Goal: Transaction & Acquisition: Book appointment/travel/reservation

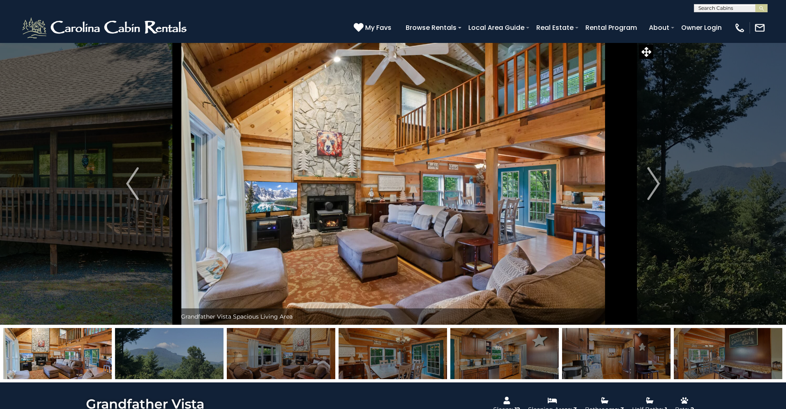
select select "*"
click at [652, 184] on img "Next" at bounding box center [653, 183] width 12 height 33
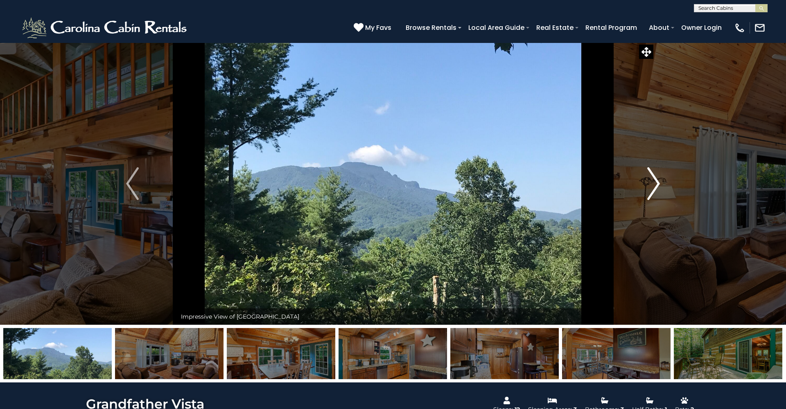
click at [652, 184] on img "Next" at bounding box center [653, 183] width 12 height 33
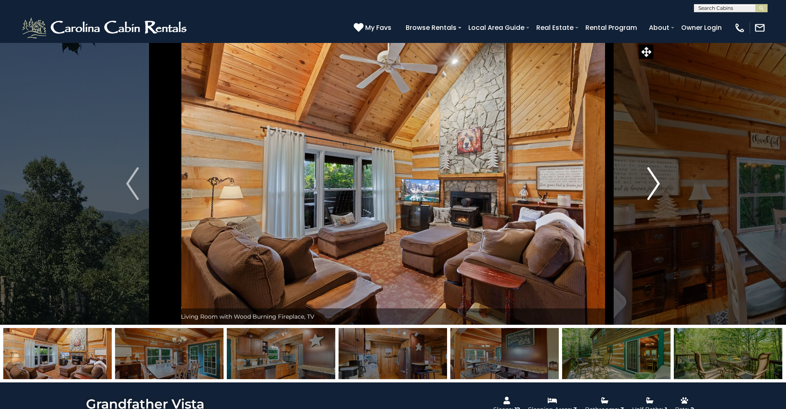
click at [652, 184] on img "Next" at bounding box center [653, 183] width 12 height 33
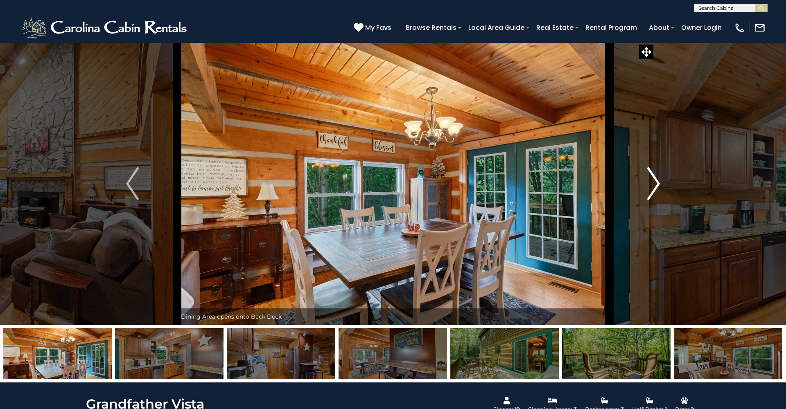
click at [652, 184] on img "Next" at bounding box center [653, 183] width 12 height 33
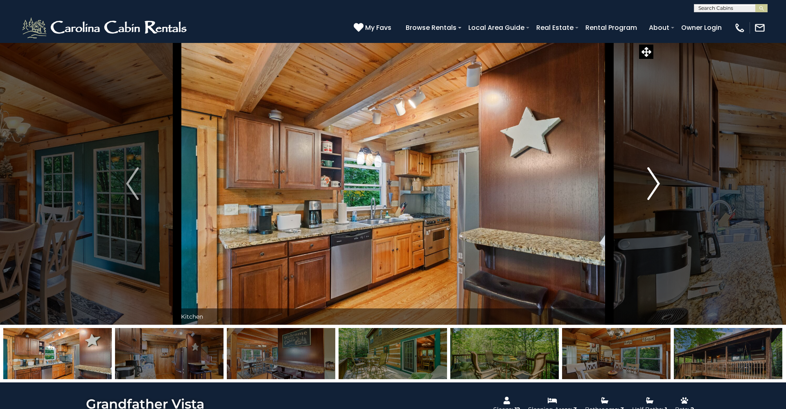
click at [652, 184] on img "Next" at bounding box center [653, 183] width 12 height 33
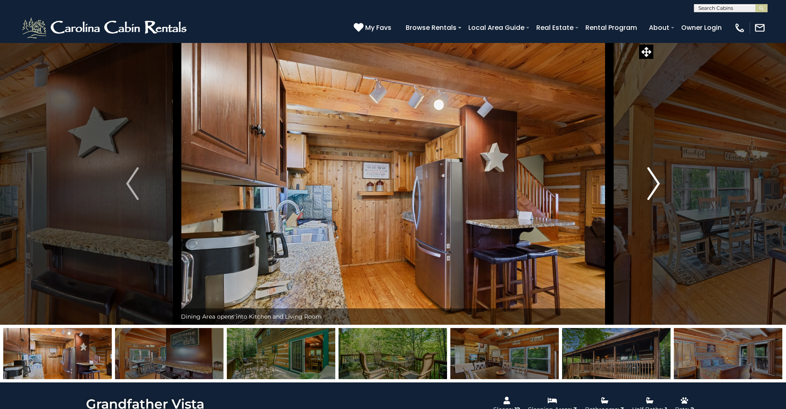
click at [652, 184] on img "Next" at bounding box center [653, 183] width 12 height 33
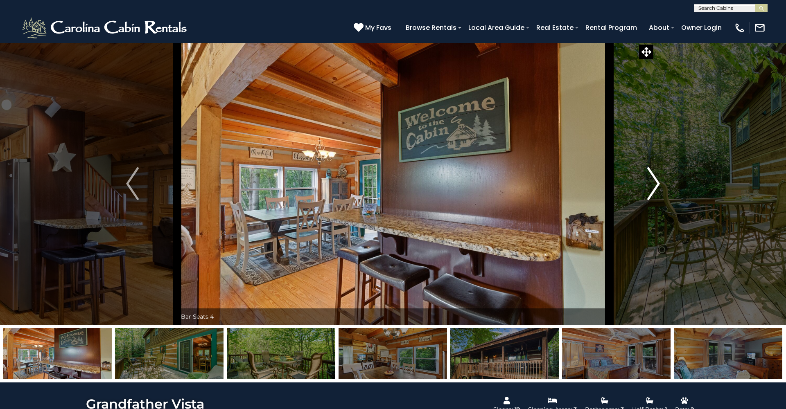
click at [652, 184] on img "Next" at bounding box center [653, 183] width 12 height 33
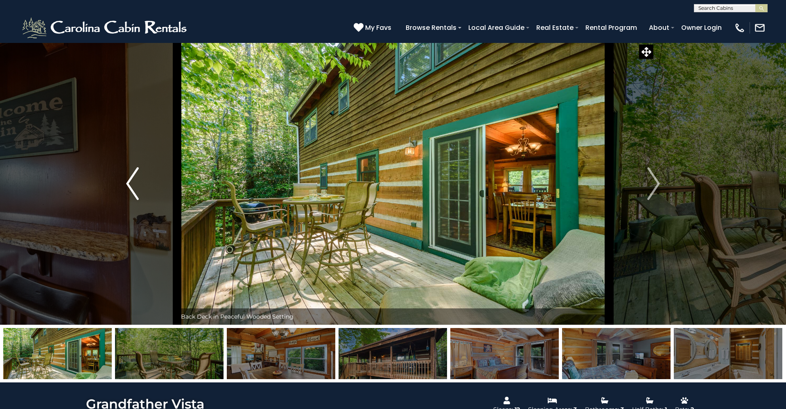
click at [138, 169] on img "Previous" at bounding box center [132, 183] width 12 height 33
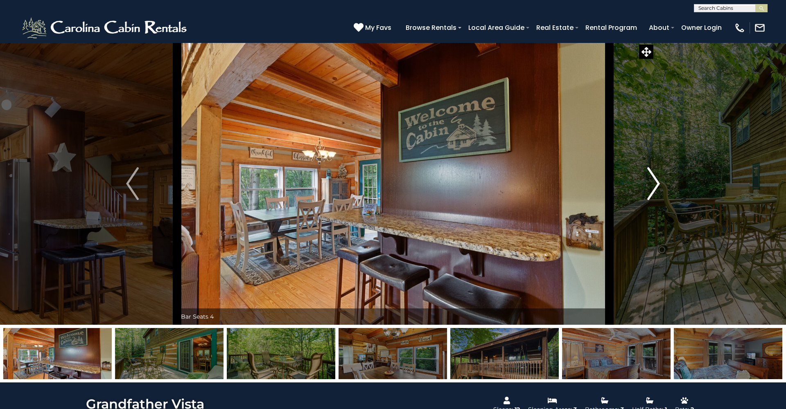
click at [654, 190] on img "Next" at bounding box center [653, 183] width 12 height 33
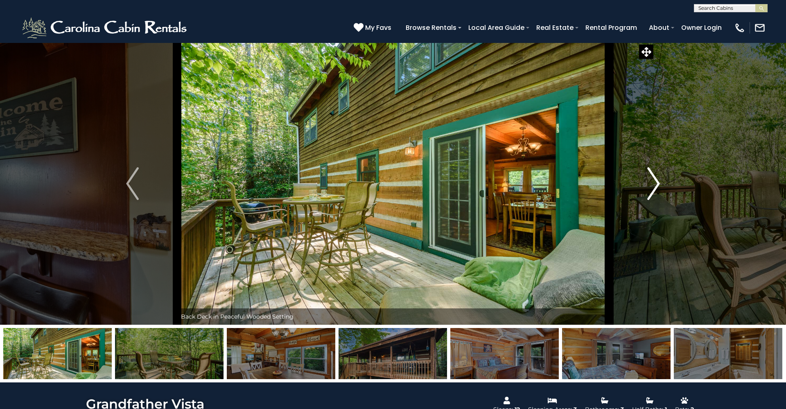
click at [654, 190] on img "Next" at bounding box center [653, 183] width 12 height 33
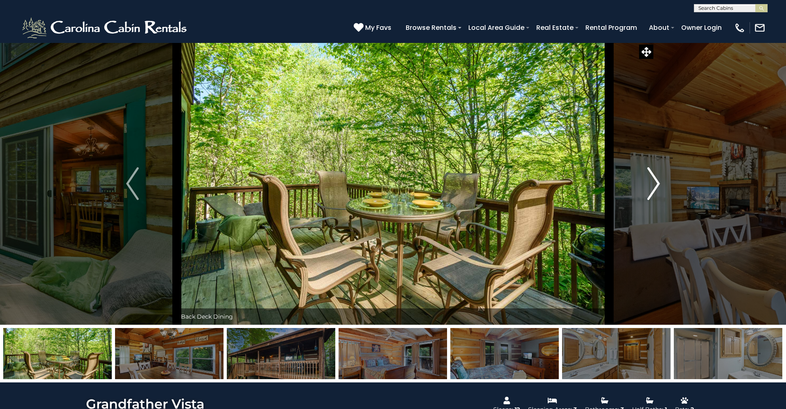
click at [654, 190] on img "Next" at bounding box center [653, 183] width 12 height 33
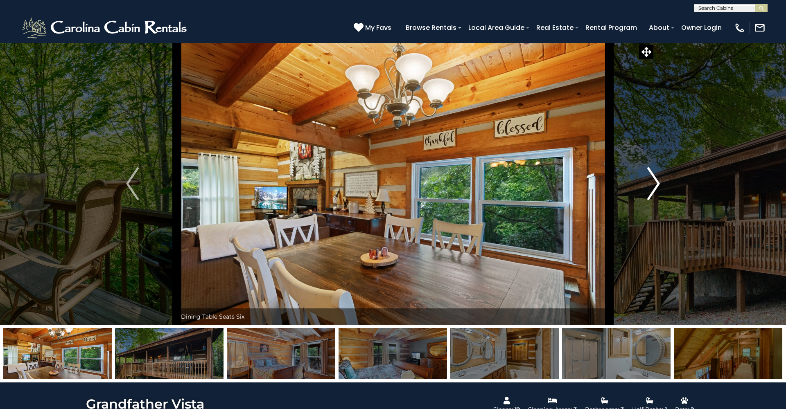
click at [654, 190] on img "Next" at bounding box center [653, 183] width 12 height 33
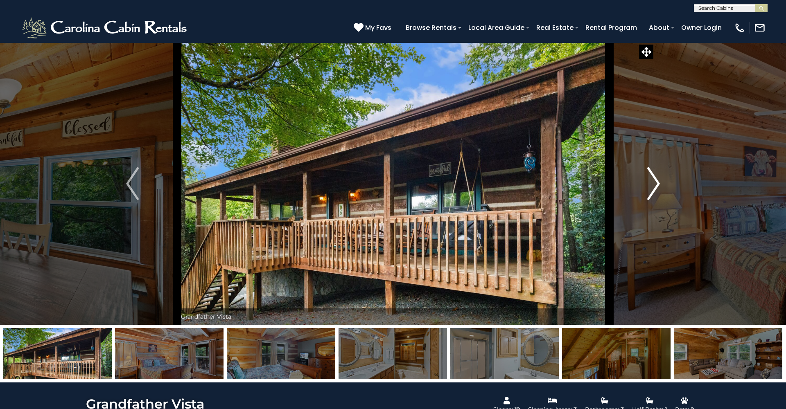
click at [654, 190] on img "Next" at bounding box center [653, 183] width 12 height 33
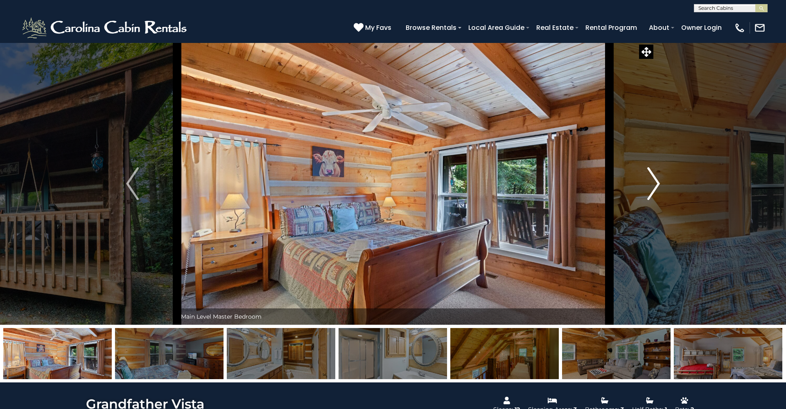
click at [654, 190] on img "Next" at bounding box center [653, 183] width 12 height 33
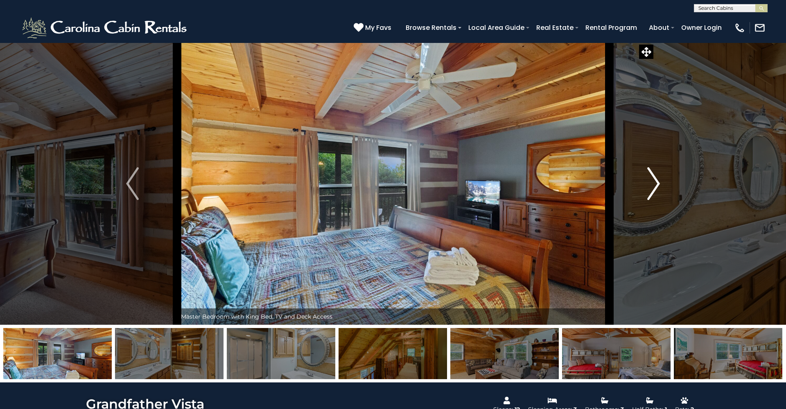
click at [654, 190] on img "Next" at bounding box center [653, 183] width 12 height 33
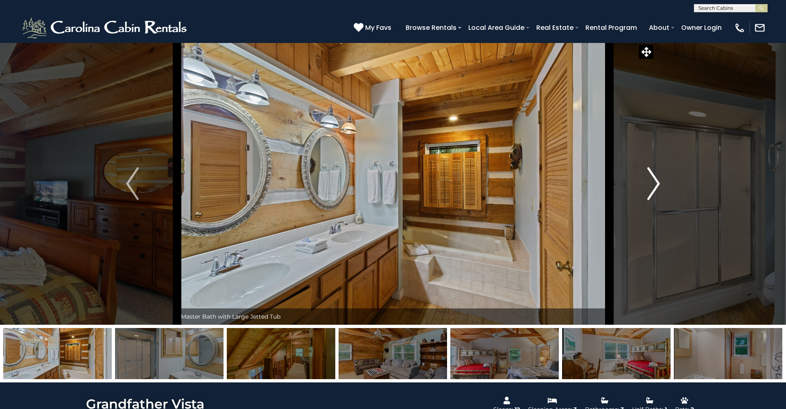
click at [654, 190] on img "Next" at bounding box center [653, 183] width 12 height 33
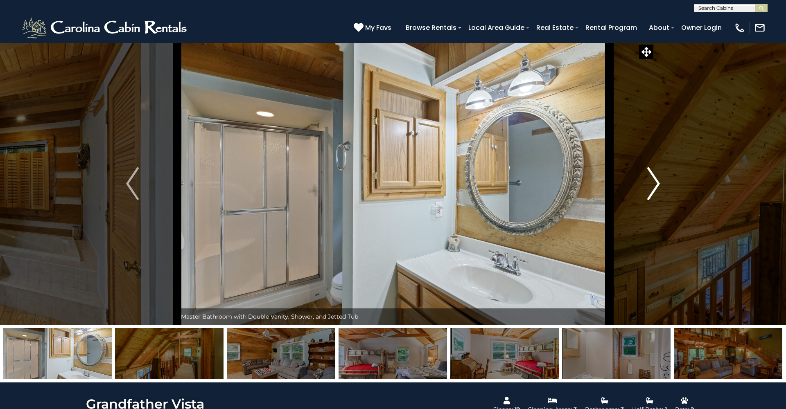
click at [654, 190] on img "Next" at bounding box center [653, 183] width 12 height 33
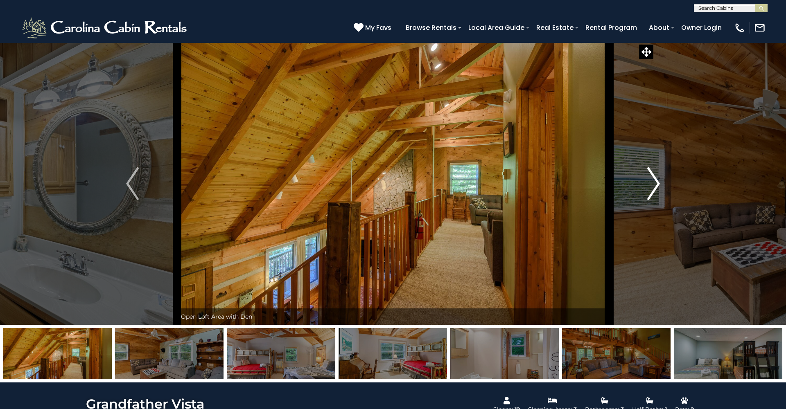
click at [654, 190] on img "Next" at bounding box center [653, 183] width 12 height 33
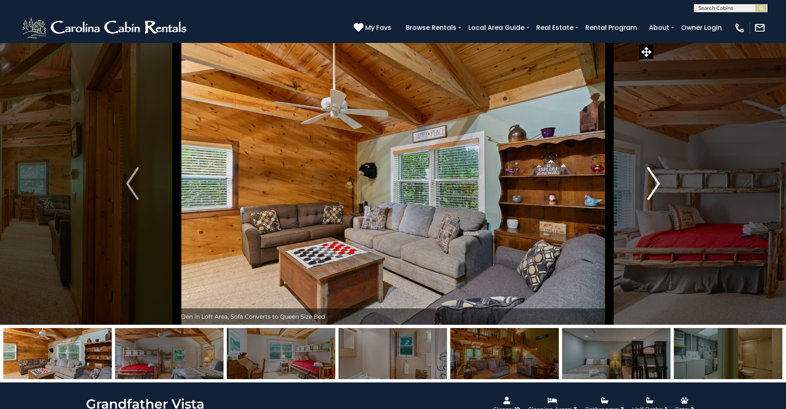
click at [654, 190] on img "Next" at bounding box center [653, 183] width 12 height 33
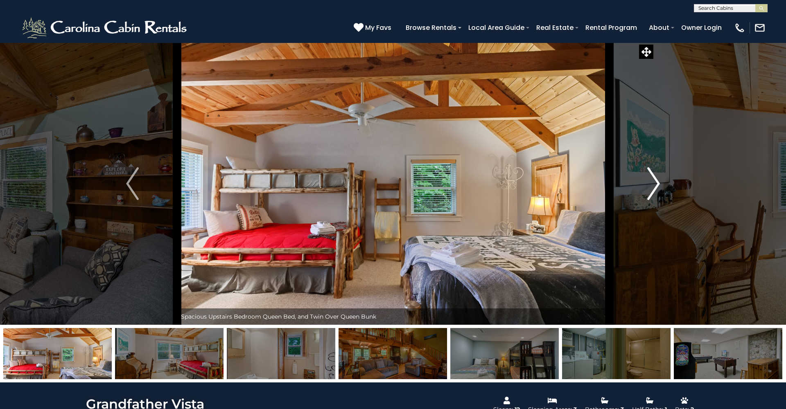
click at [654, 189] on img "Next" at bounding box center [653, 183] width 12 height 33
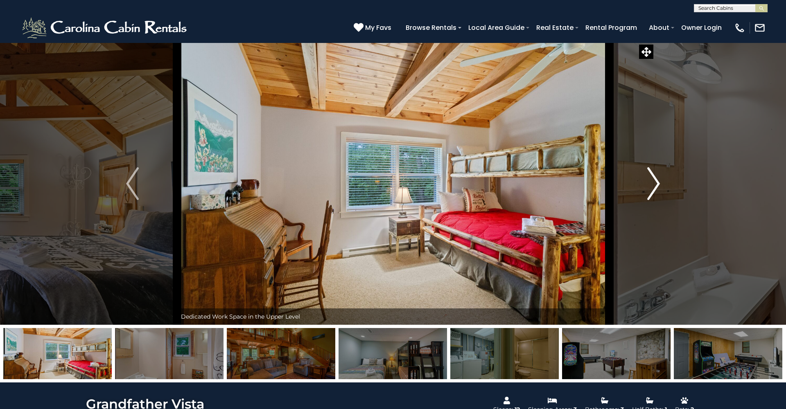
click at [654, 189] on img "Next" at bounding box center [653, 183] width 12 height 33
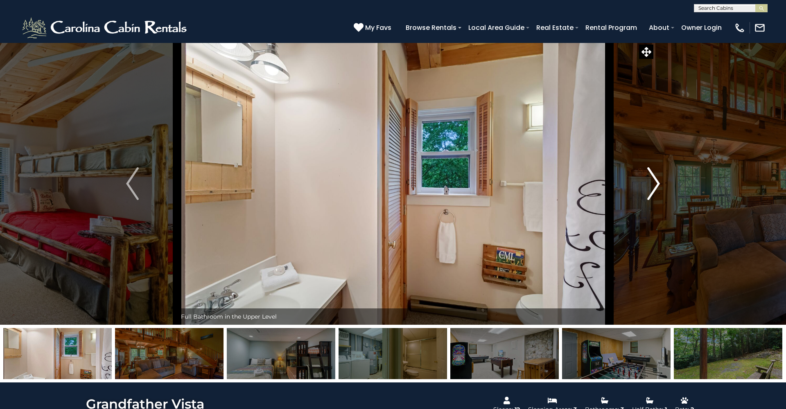
click at [654, 189] on img "Next" at bounding box center [653, 183] width 12 height 33
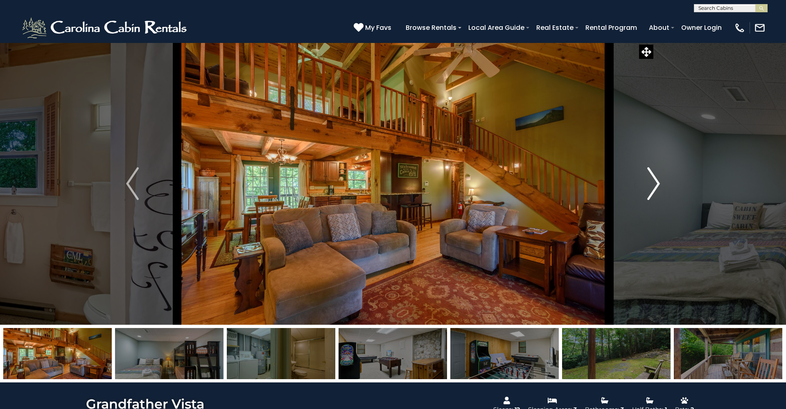
click at [654, 189] on img "Next" at bounding box center [653, 183] width 12 height 33
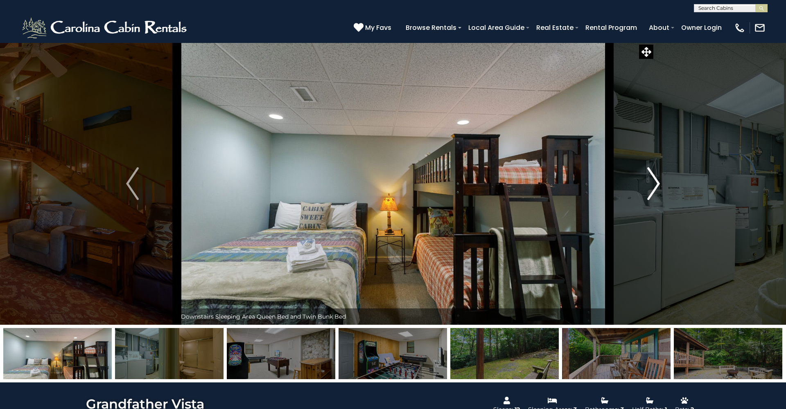
click at [654, 189] on img "Next" at bounding box center [653, 183] width 12 height 33
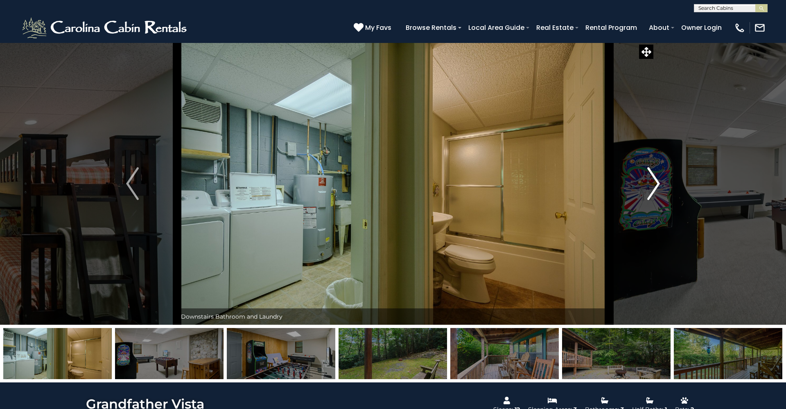
click at [654, 189] on img "Next" at bounding box center [653, 183] width 12 height 33
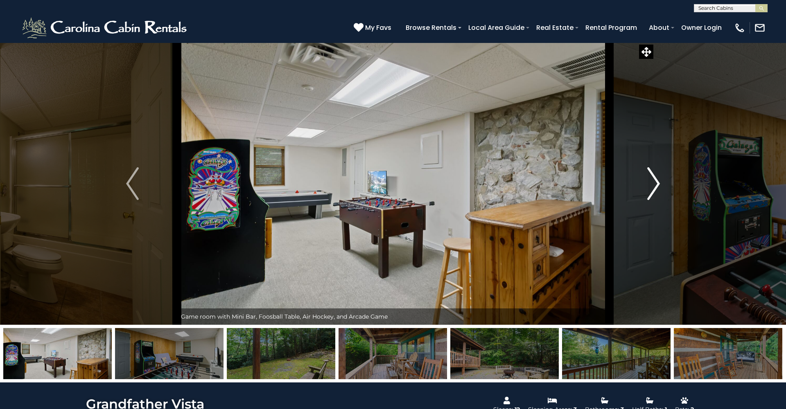
click at [654, 189] on img "Next" at bounding box center [653, 183] width 12 height 33
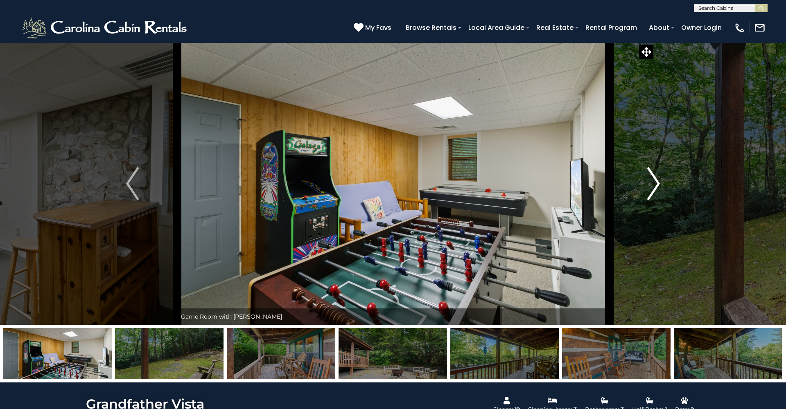
click at [654, 189] on img "Next" at bounding box center [653, 183] width 12 height 33
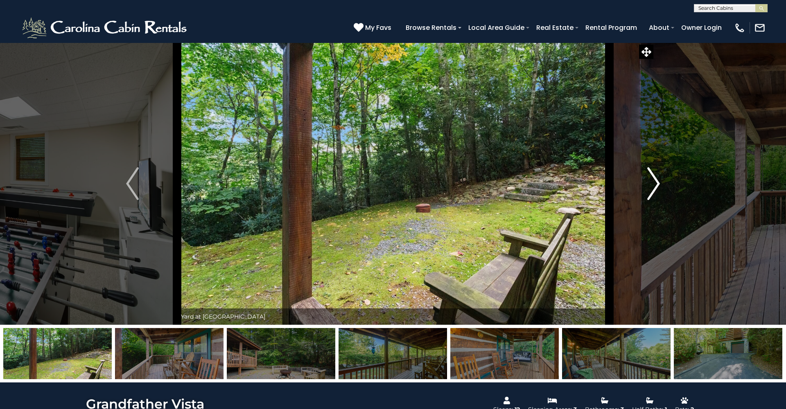
click at [654, 189] on img "Next" at bounding box center [653, 183] width 12 height 33
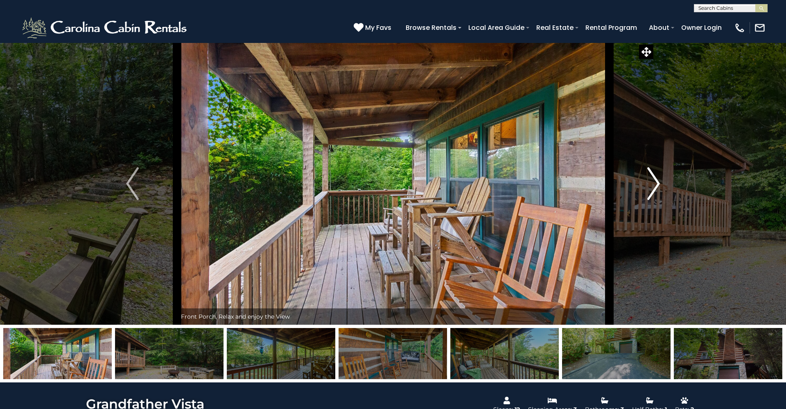
click at [654, 189] on img "Next" at bounding box center [653, 183] width 12 height 33
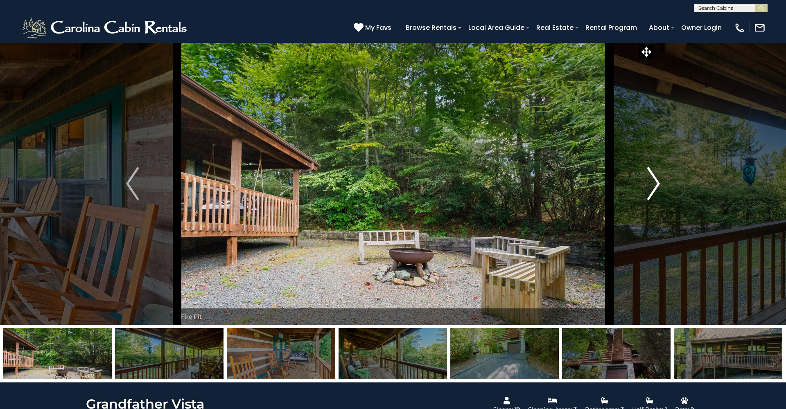
click at [654, 189] on img "Next" at bounding box center [653, 183] width 12 height 33
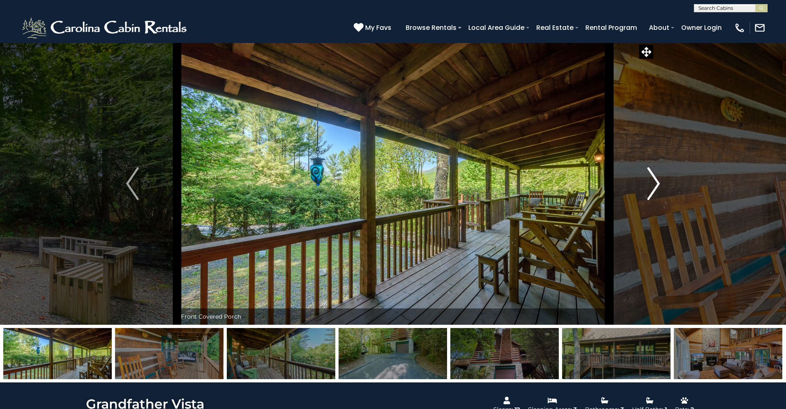
click at [654, 189] on img "Next" at bounding box center [653, 183] width 12 height 33
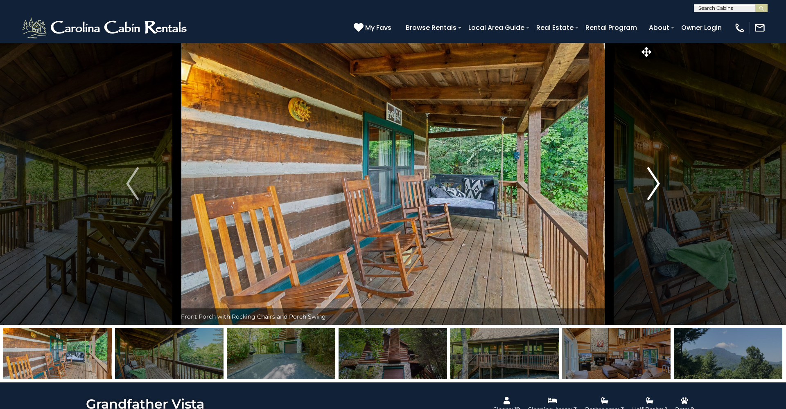
click at [654, 189] on img "Next" at bounding box center [653, 183] width 12 height 33
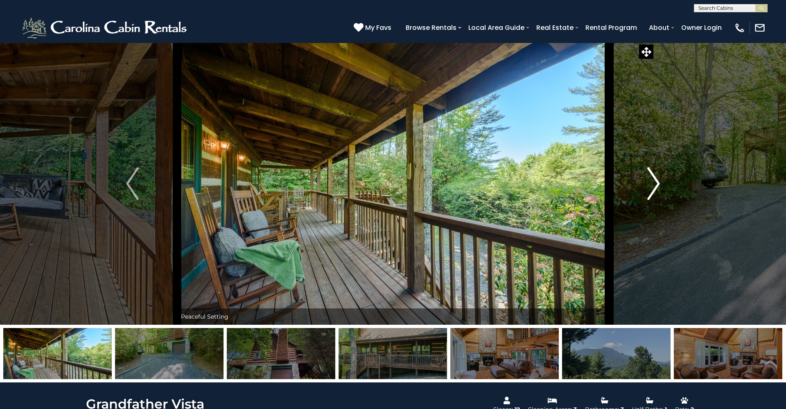
click at [654, 189] on img "Next" at bounding box center [653, 183] width 12 height 33
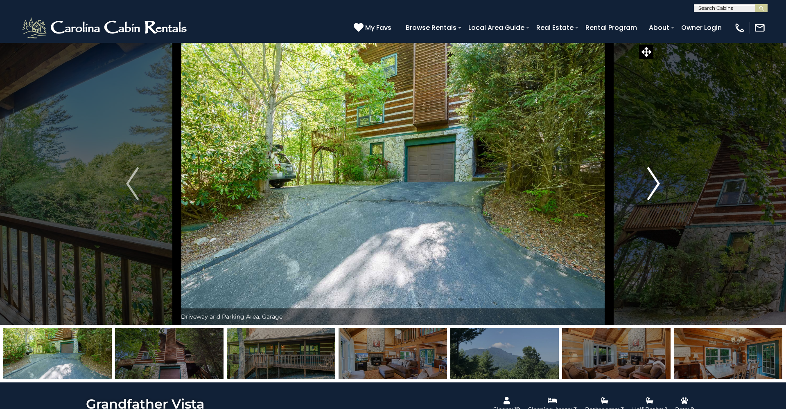
click at [654, 189] on img "Next" at bounding box center [653, 183] width 12 height 33
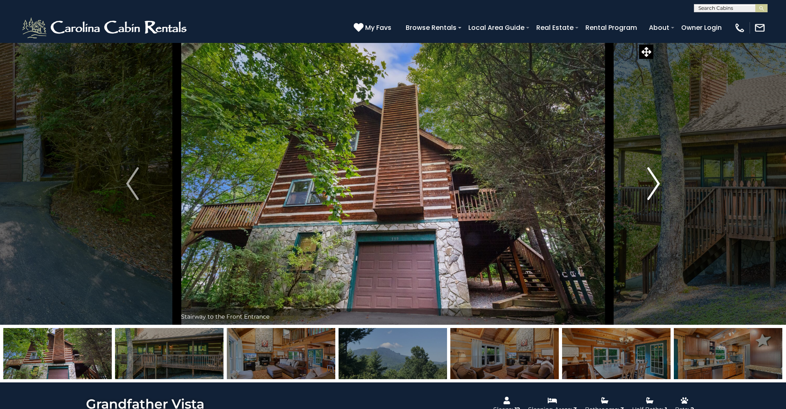
click at [654, 189] on img "Next" at bounding box center [653, 183] width 12 height 33
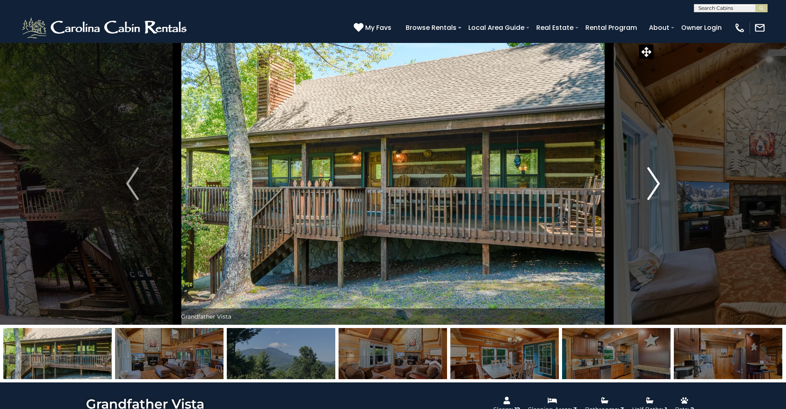
click at [654, 189] on img "Next" at bounding box center [653, 183] width 12 height 33
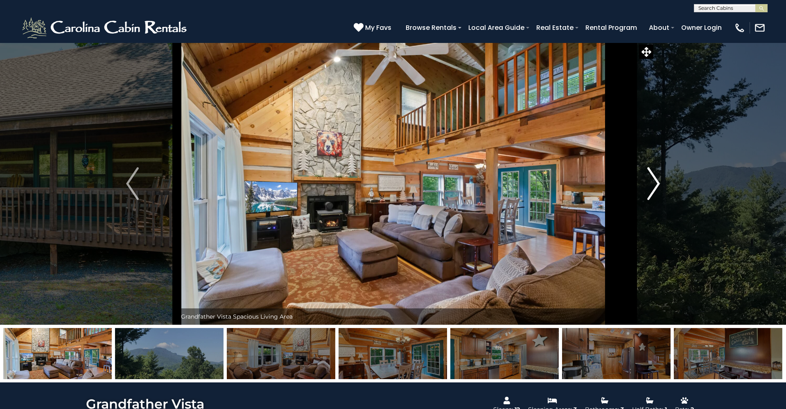
click at [654, 189] on img "Next" at bounding box center [653, 183] width 12 height 33
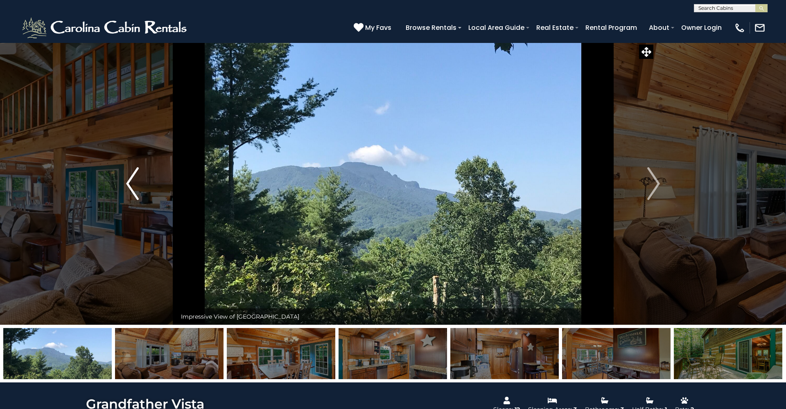
click at [133, 181] on img "Previous" at bounding box center [132, 183] width 12 height 33
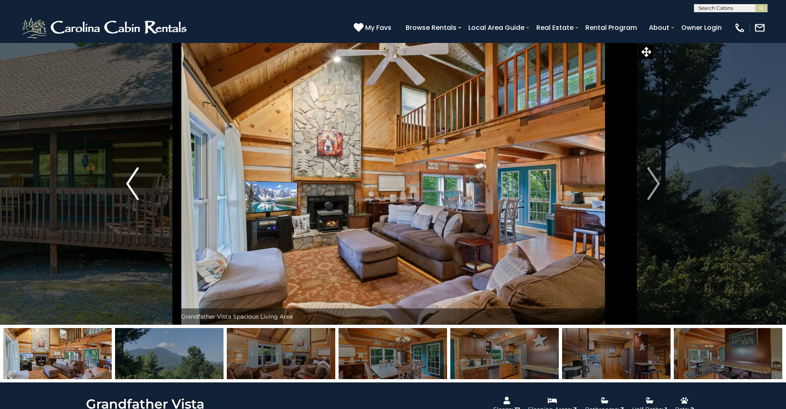
click at [133, 181] on img "Previous" at bounding box center [132, 183] width 12 height 33
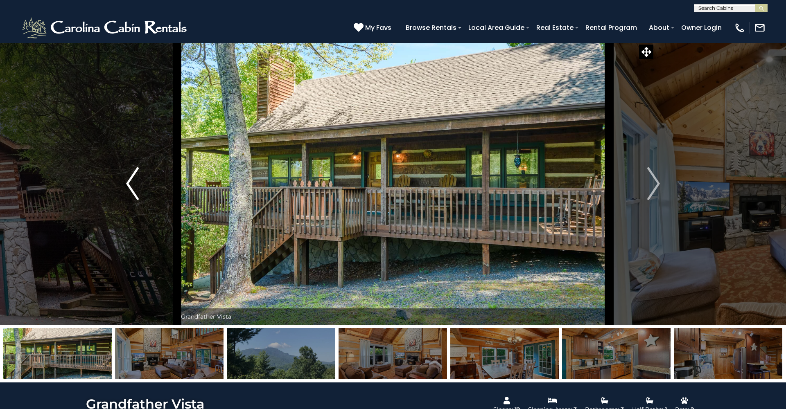
click at [133, 181] on img "Previous" at bounding box center [132, 183] width 12 height 33
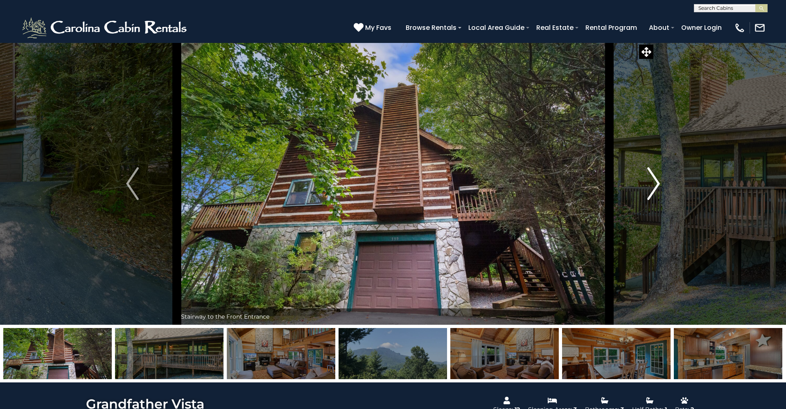
click at [648, 187] on img "Next" at bounding box center [653, 183] width 12 height 33
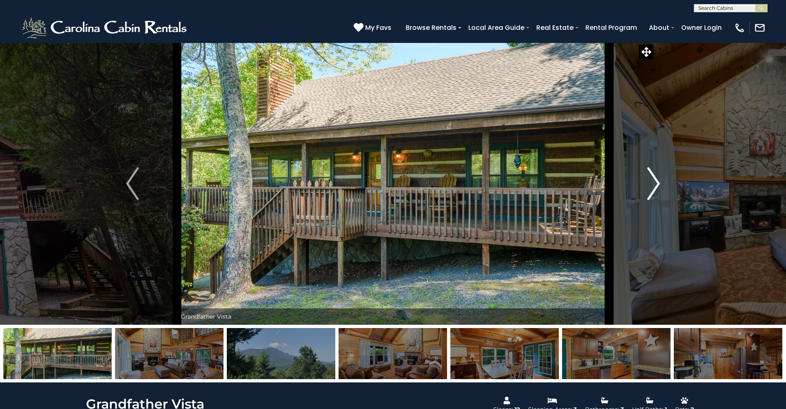
click at [648, 187] on img "Next" at bounding box center [653, 183] width 12 height 33
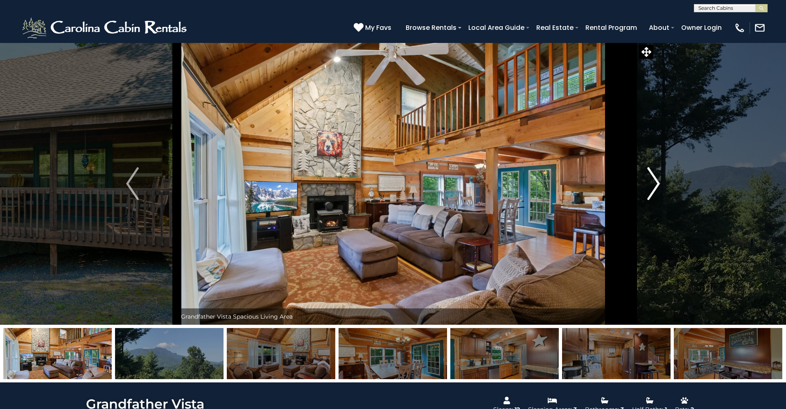
click at [648, 187] on img "Next" at bounding box center [653, 183] width 12 height 33
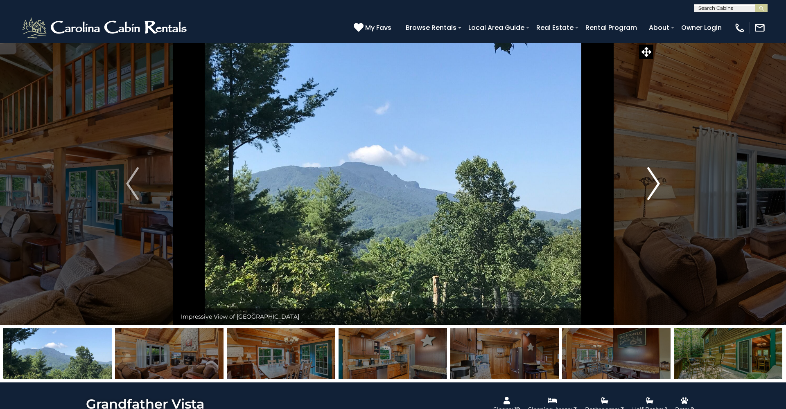
click at [648, 187] on img "Next" at bounding box center [653, 183] width 12 height 33
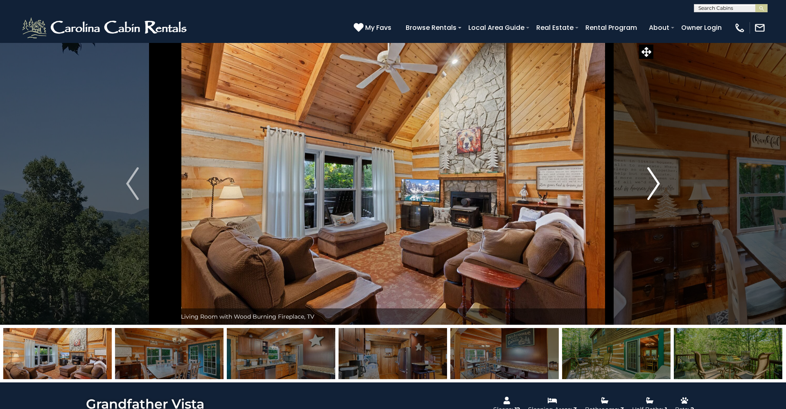
click at [648, 187] on img "Next" at bounding box center [653, 183] width 12 height 33
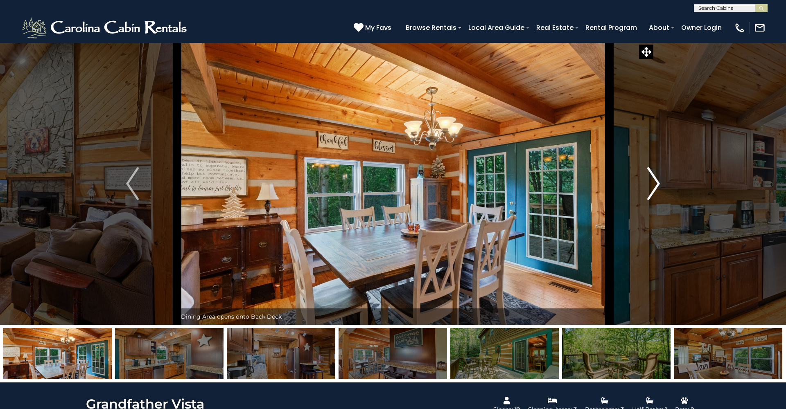
click at [648, 187] on img "Next" at bounding box center [653, 183] width 12 height 33
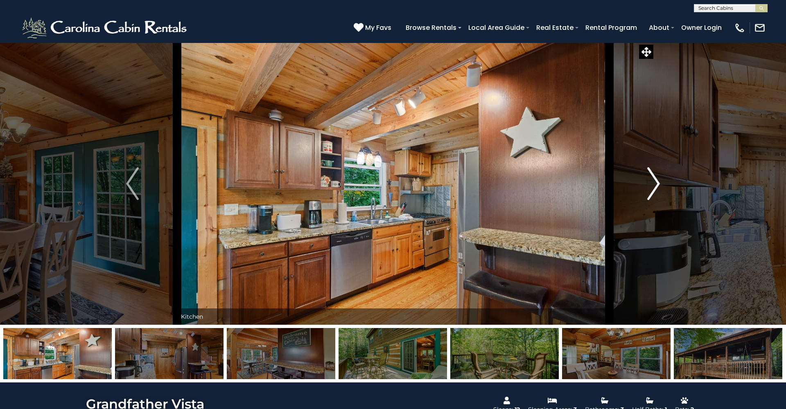
click at [648, 187] on img "Next" at bounding box center [653, 183] width 12 height 33
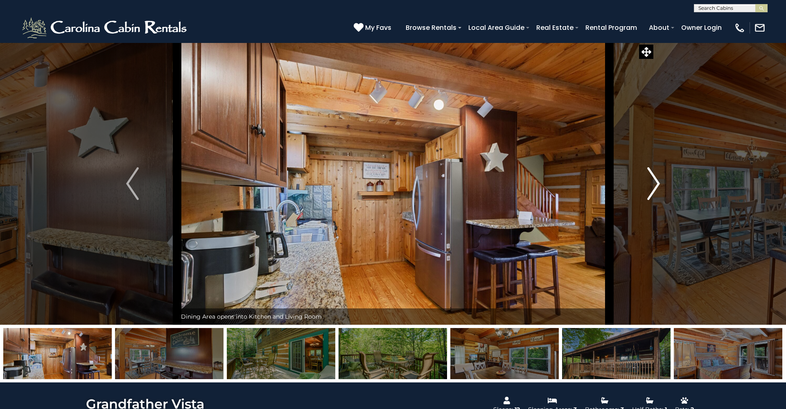
click at [648, 187] on img "Next" at bounding box center [653, 183] width 12 height 33
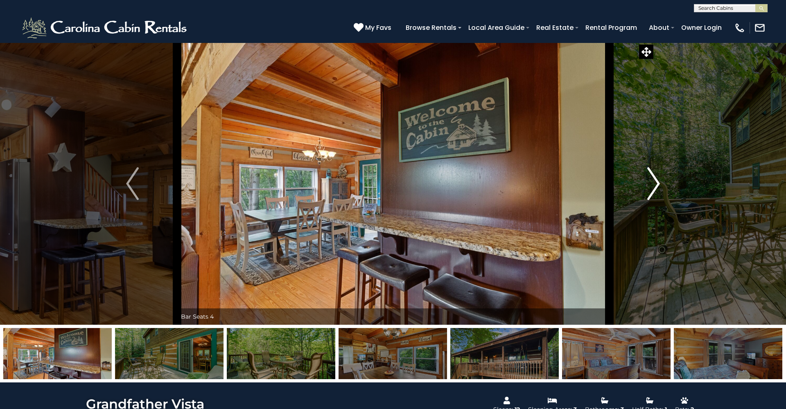
click at [648, 187] on img "Next" at bounding box center [653, 183] width 12 height 33
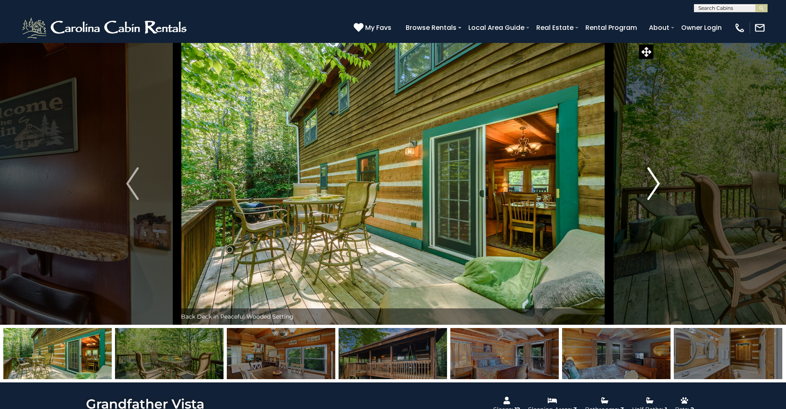
click at [648, 187] on img "Next" at bounding box center [653, 183] width 12 height 33
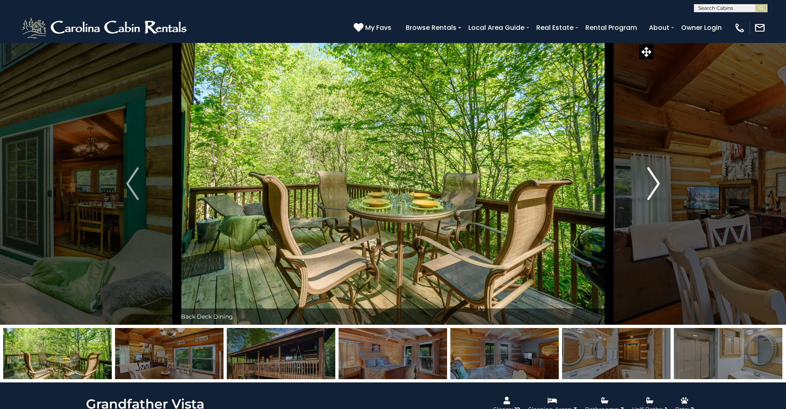
click at [648, 187] on img "Next" at bounding box center [653, 183] width 12 height 33
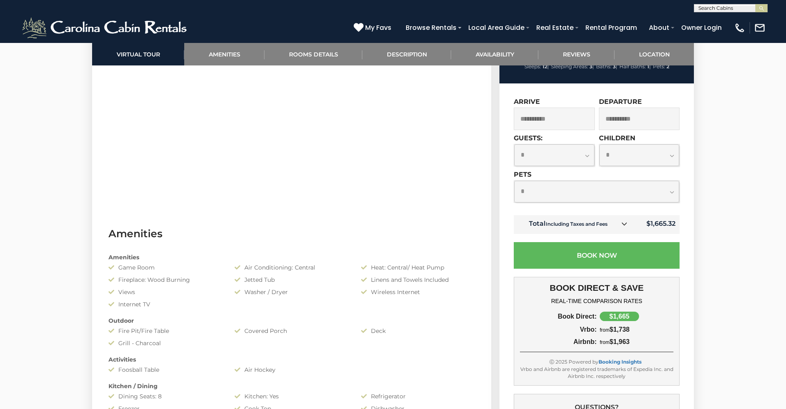
scroll to position [501, 0]
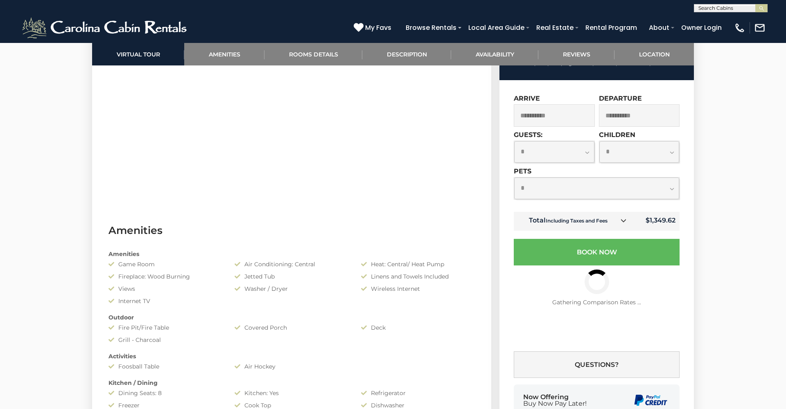
select select "*"
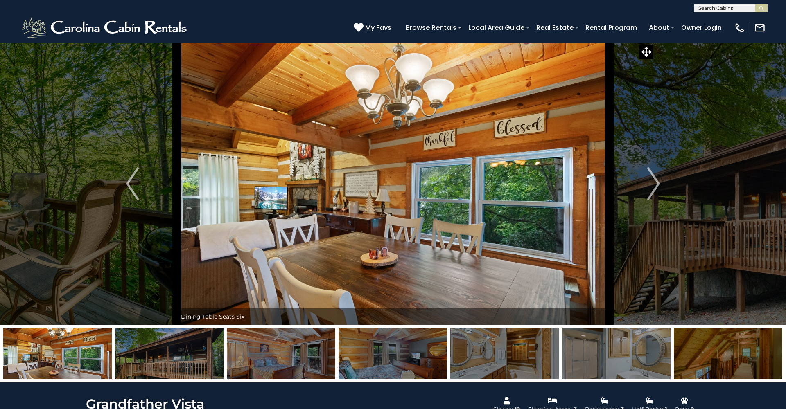
scroll to position [0, 0]
click at [654, 186] on img "Next" at bounding box center [653, 183] width 12 height 33
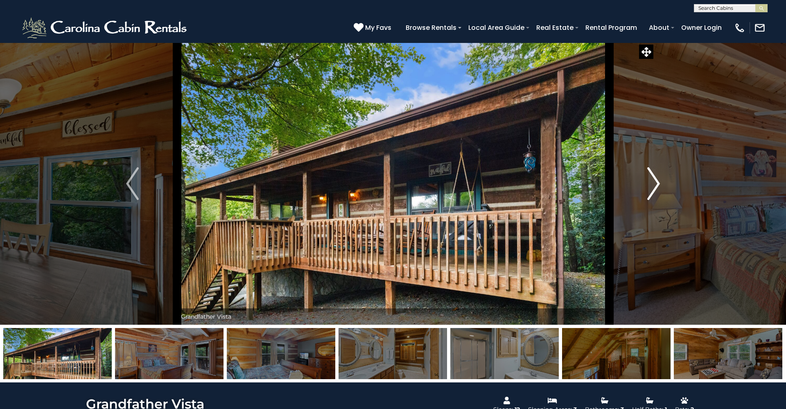
click at [654, 186] on img "Next" at bounding box center [653, 183] width 12 height 33
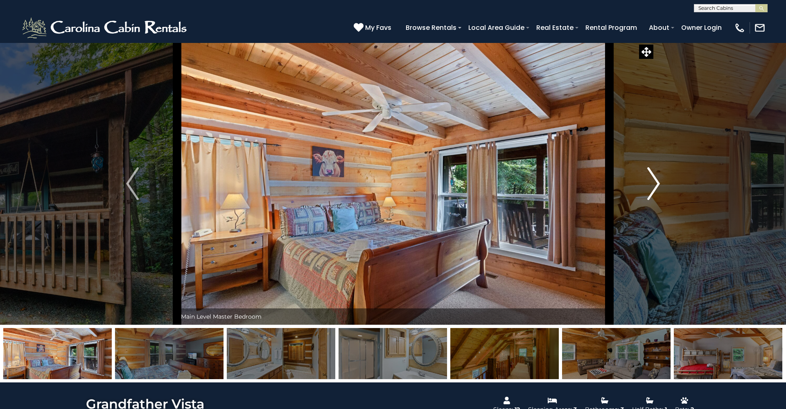
click at [654, 186] on img "Next" at bounding box center [653, 183] width 12 height 33
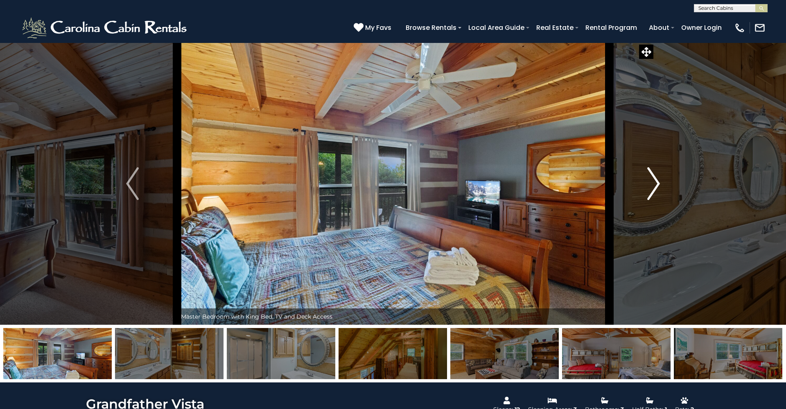
click at [654, 186] on img "Next" at bounding box center [653, 183] width 12 height 33
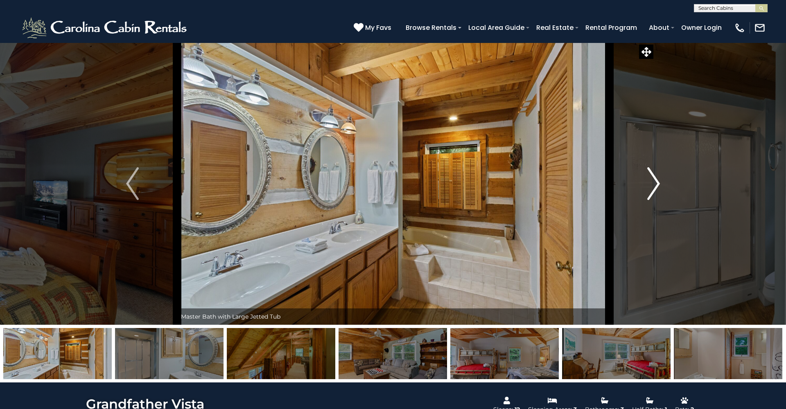
click at [654, 186] on img "Next" at bounding box center [653, 183] width 12 height 33
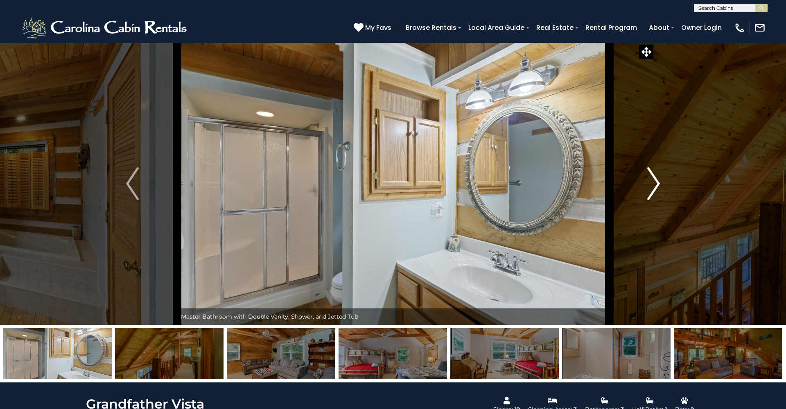
click at [654, 186] on img "Next" at bounding box center [653, 183] width 12 height 33
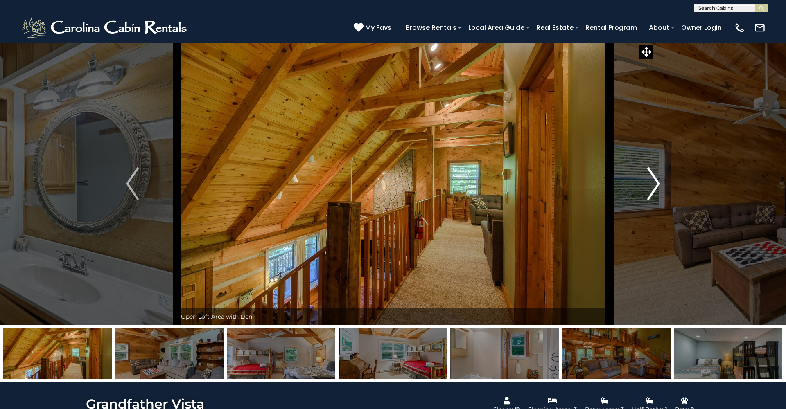
click at [654, 186] on img "Next" at bounding box center [653, 183] width 12 height 33
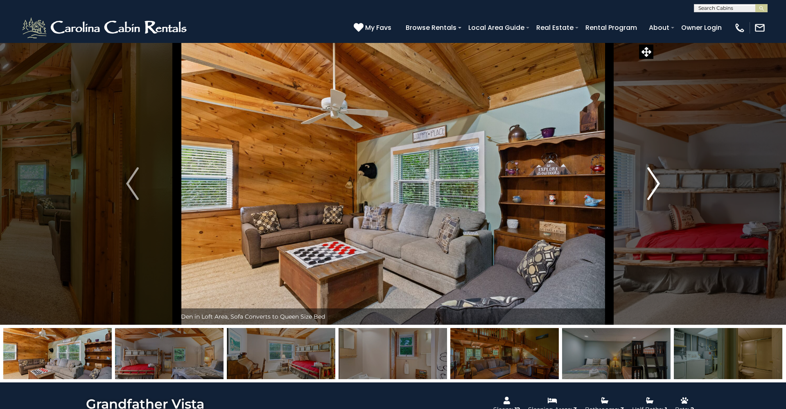
click at [654, 186] on img "Next" at bounding box center [653, 183] width 12 height 33
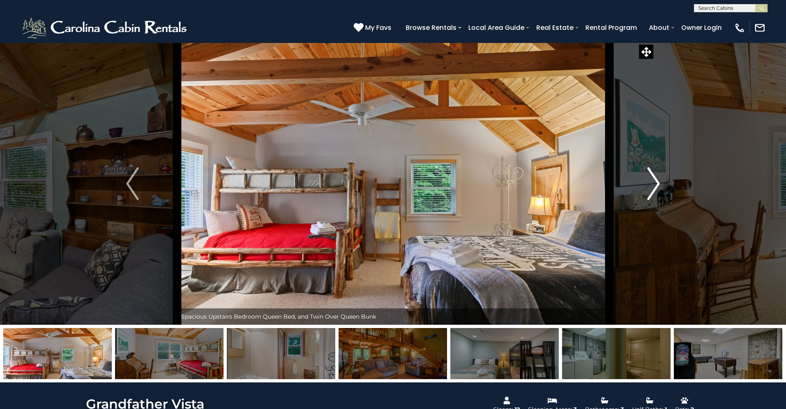
click at [654, 186] on img "Next" at bounding box center [653, 183] width 12 height 33
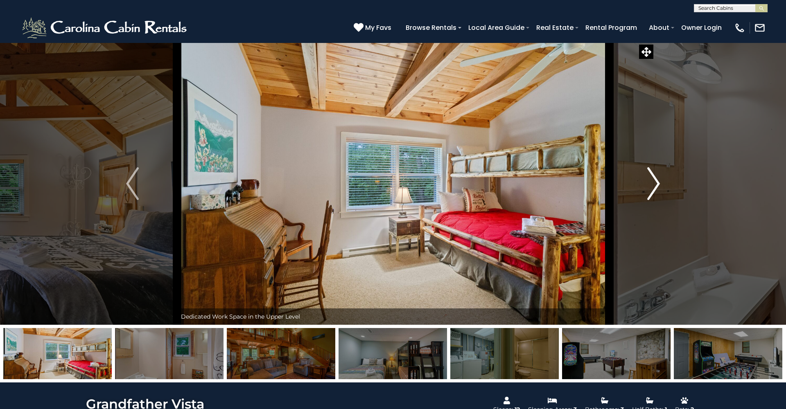
click at [654, 186] on img "Next" at bounding box center [653, 183] width 12 height 33
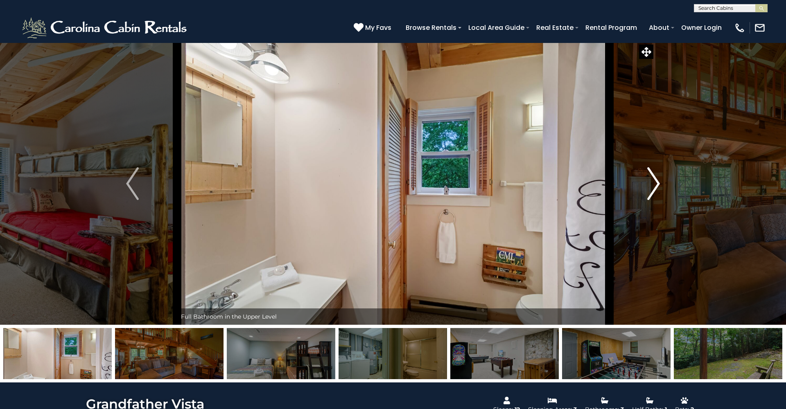
click at [654, 186] on img "Next" at bounding box center [653, 183] width 12 height 33
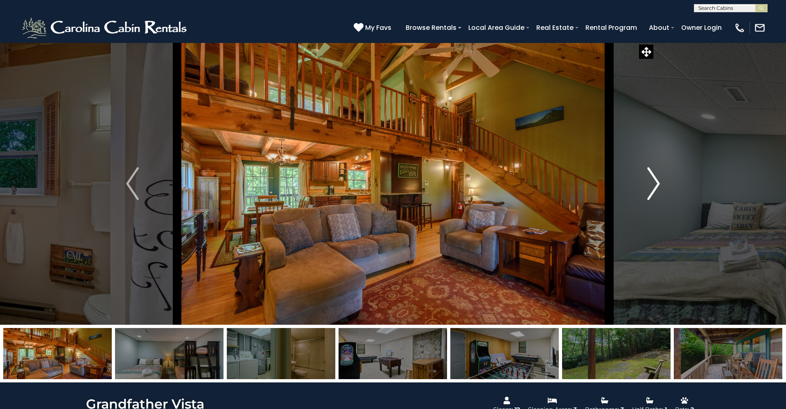
click at [654, 186] on img "Next" at bounding box center [653, 183] width 12 height 33
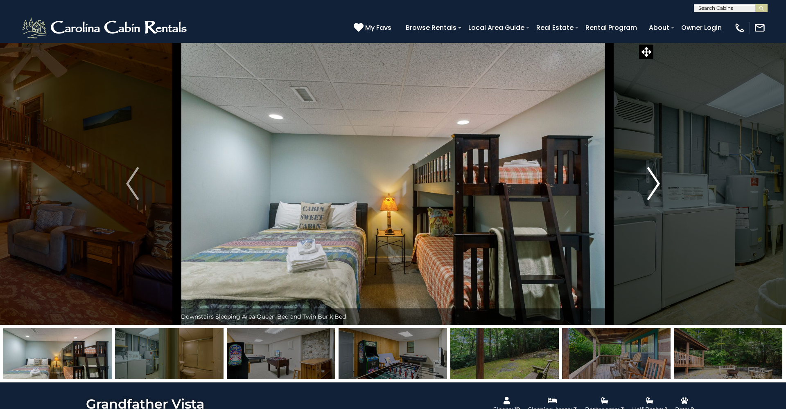
click at [654, 186] on img "Next" at bounding box center [653, 183] width 12 height 33
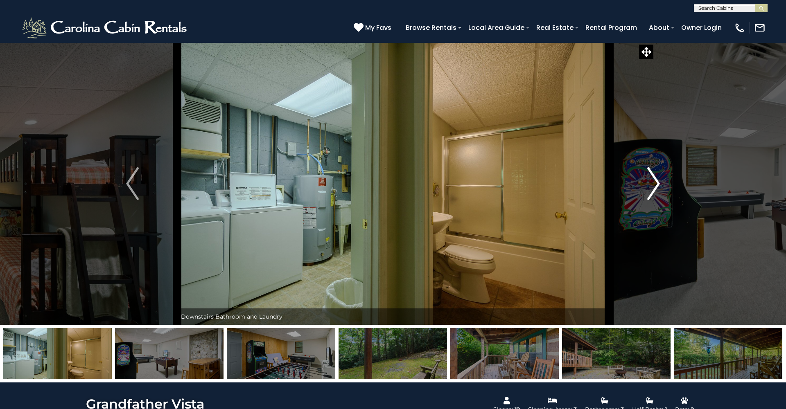
click at [654, 186] on img "Next" at bounding box center [653, 183] width 12 height 33
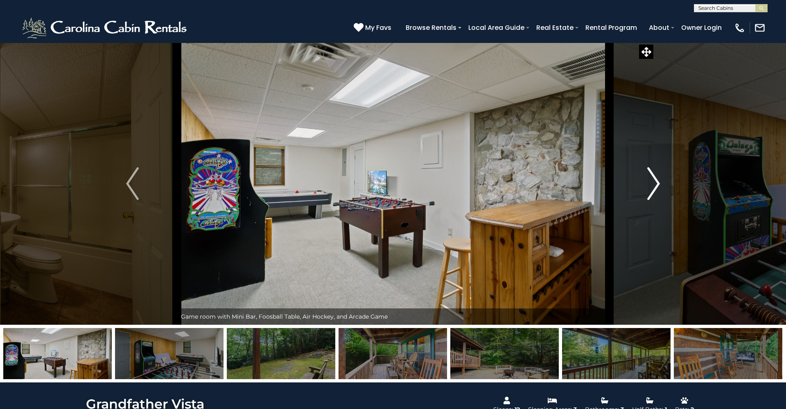
click at [654, 186] on img "Next" at bounding box center [653, 183] width 12 height 33
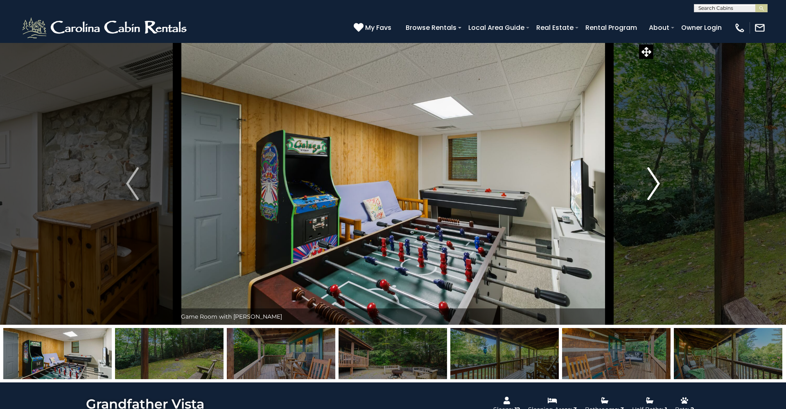
click at [654, 186] on img "Next" at bounding box center [653, 183] width 12 height 33
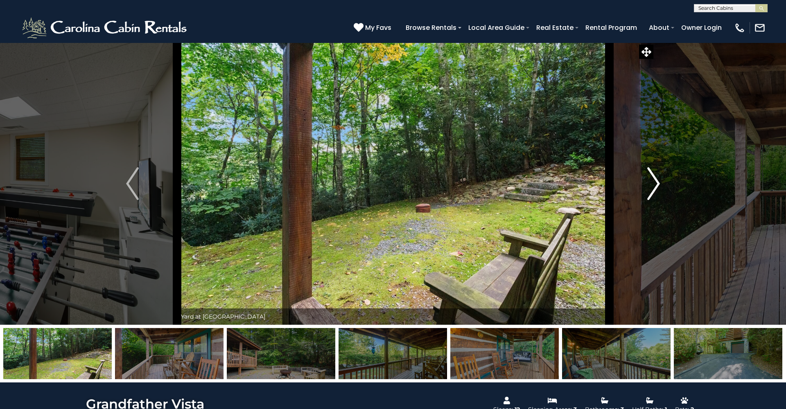
click at [654, 186] on img "Next" at bounding box center [653, 183] width 12 height 33
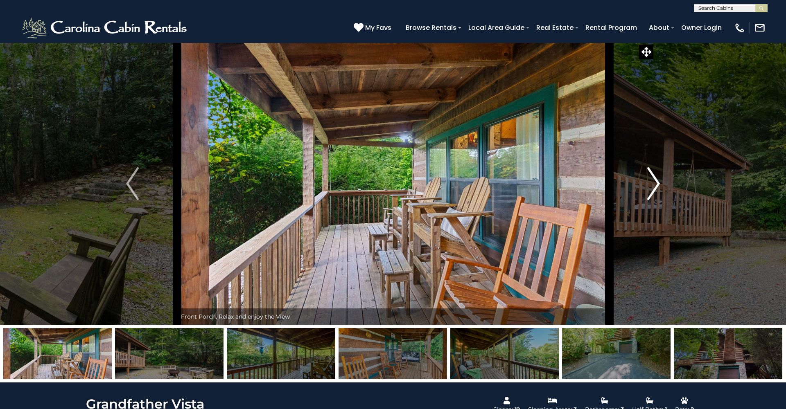
click at [654, 186] on img "Next" at bounding box center [653, 183] width 12 height 33
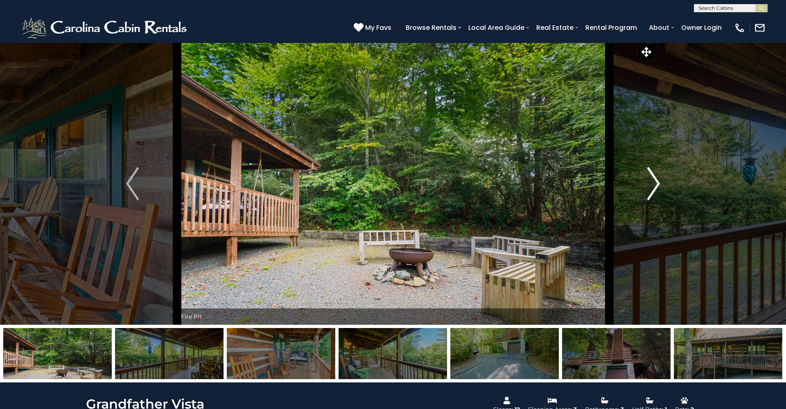
click at [654, 186] on img "Next" at bounding box center [653, 183] width 12 height 33
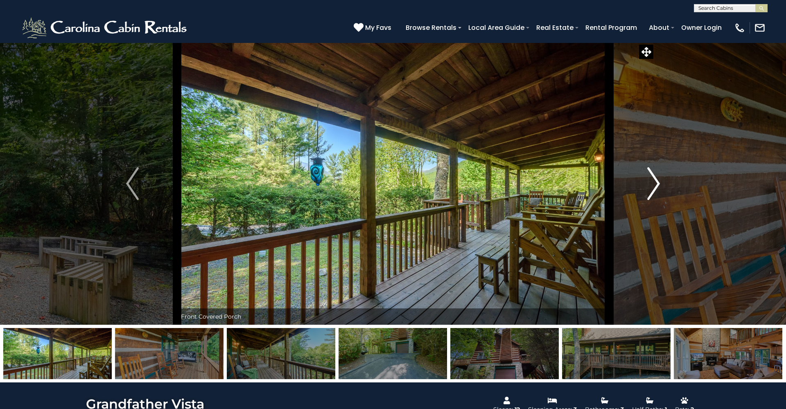
click at [654, 186] on img "Next" at bounding box center [653, 183] width 12 height 33
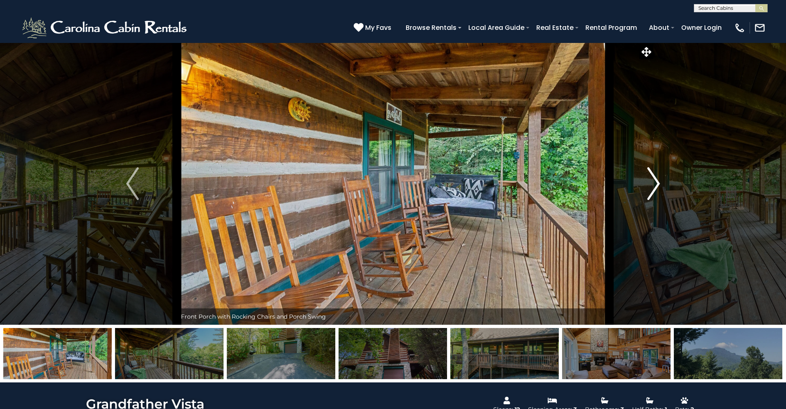
click at [654, 186] on img "Next" at bounding box center [653, 183] width 12 height 33
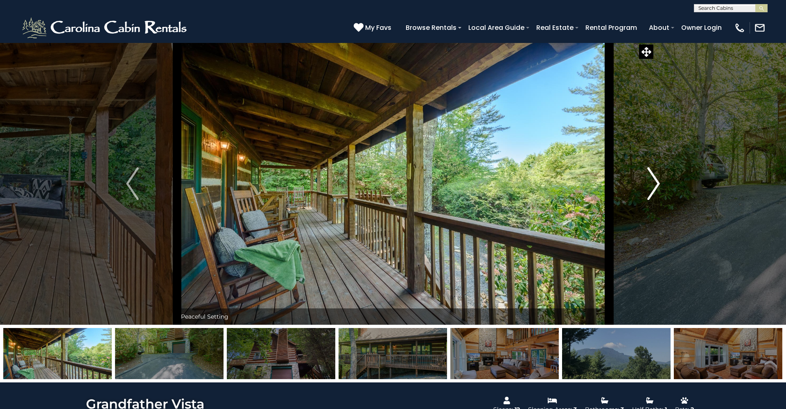
click at [654, 186] on img "Next" at bounding box center [653, 183] width 12 height 33
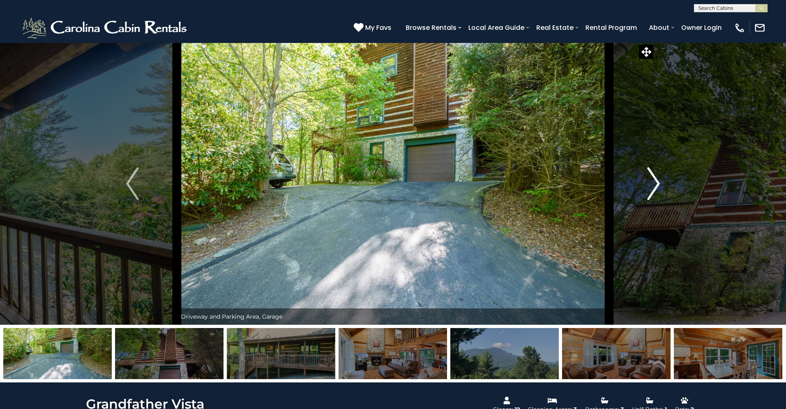
click at [654, 186] on img "Next" at bounding box center [653, 183] width 12 height 33
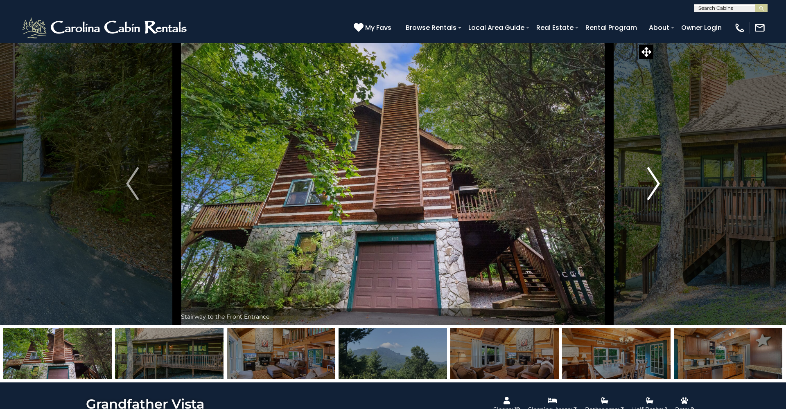
click at [654, 186] on img "Next" at bounding box center [653, 183] width 12 height 33
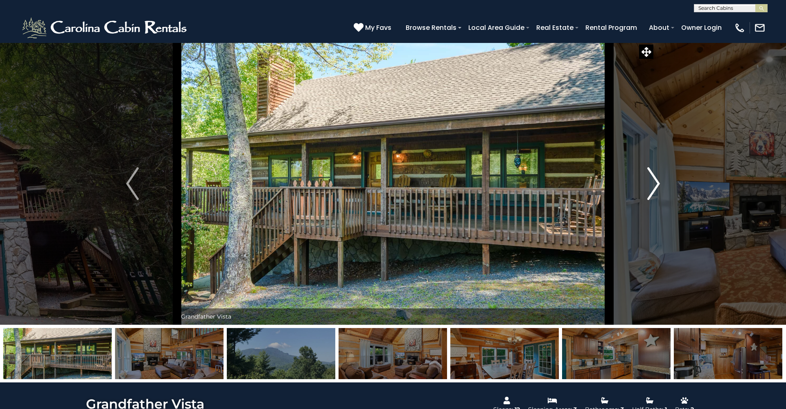
click at [654, 186] on img "Next" at bounding box center [653, 183] width 12 height 33
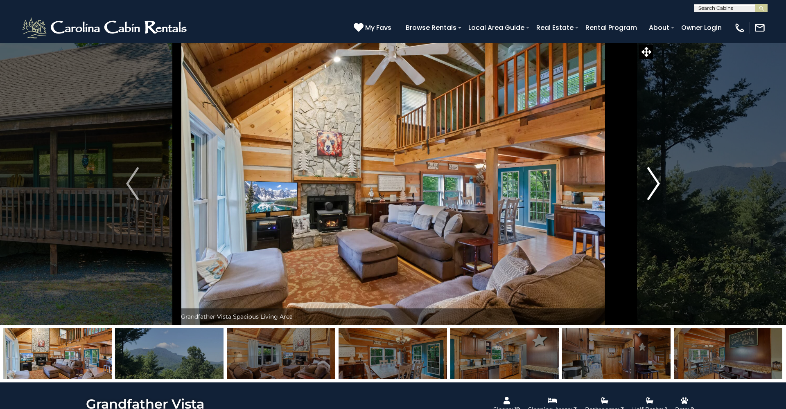
click at [654, 186] on img "Next" at bounding box center [653, 183] width 12 height 33
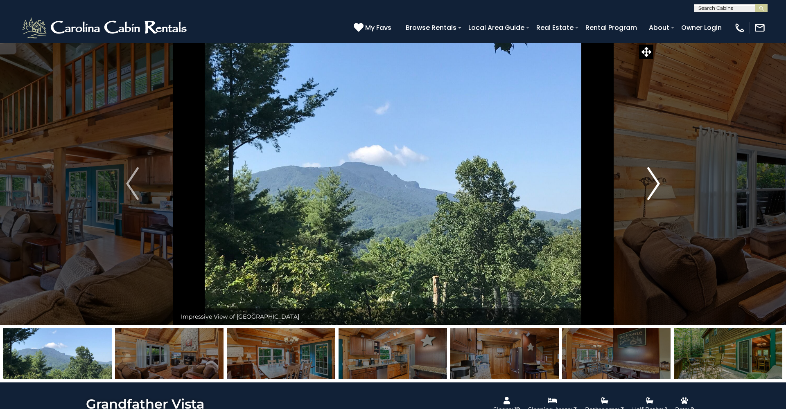
click at [659, 182] on img "Next" at bounding box center [653, 183] width 12 height 33
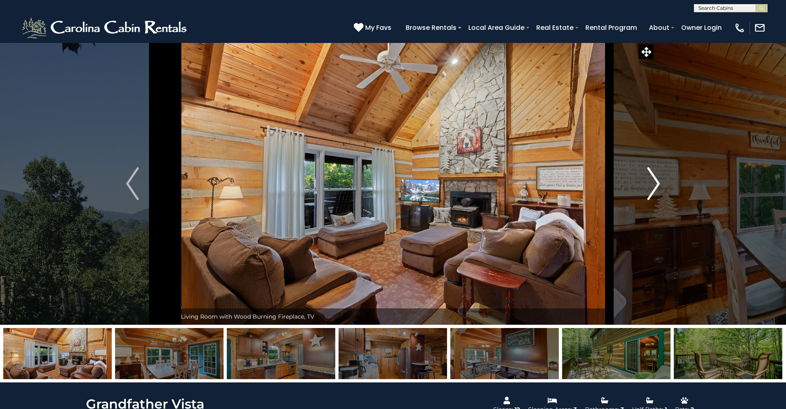
click at [659, 182] on img "Next" at bounding box center [653, 183] width 12 height 33
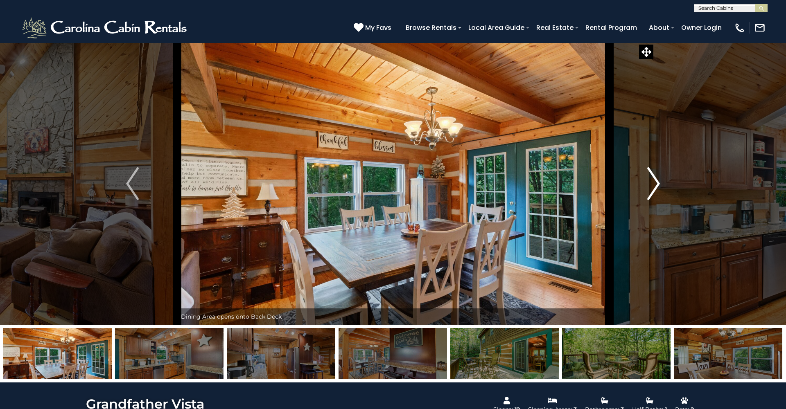
click at [659, 182] on img "Next" at bounding box center [653, 183] width 12 height 33
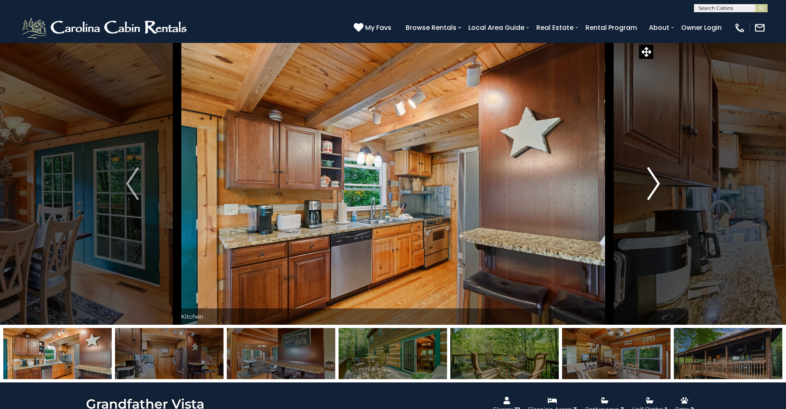
click at [659, 182] on img "Next" at bounding box center [653, 183] width 12 height 33
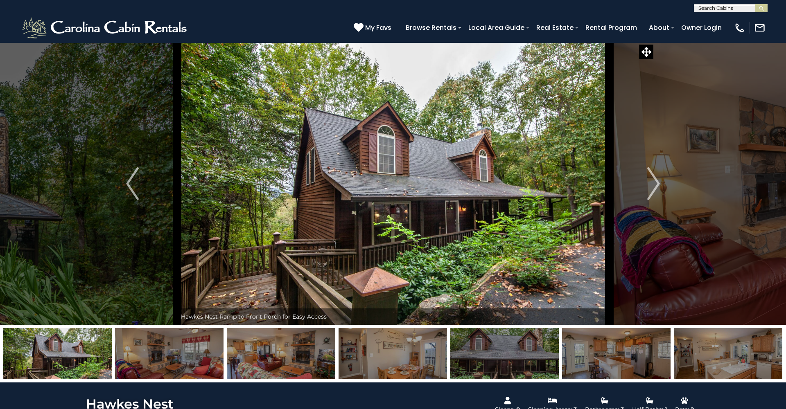
select select "*"
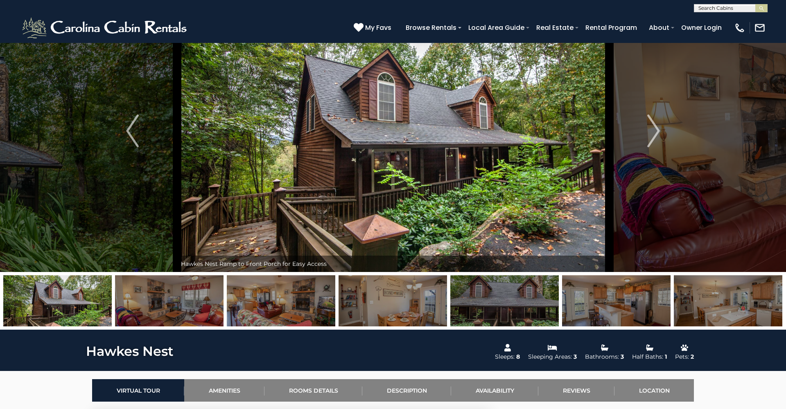
scroll to position [11, 0]
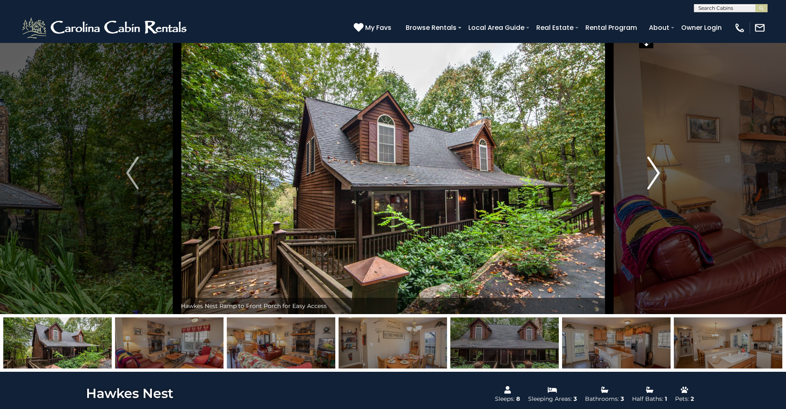
click at [654, 171] on img "Next" at bounding box center [653, 173] width 12 height 33
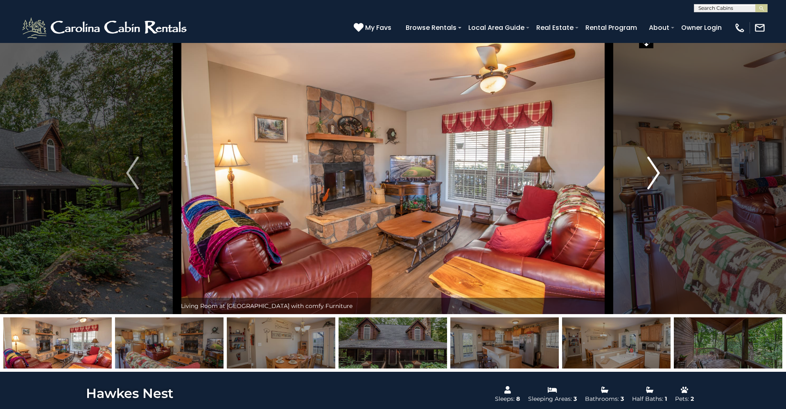
click at [654, 171] on img "Next" at bounding box center [653, 173] width 12 height 33
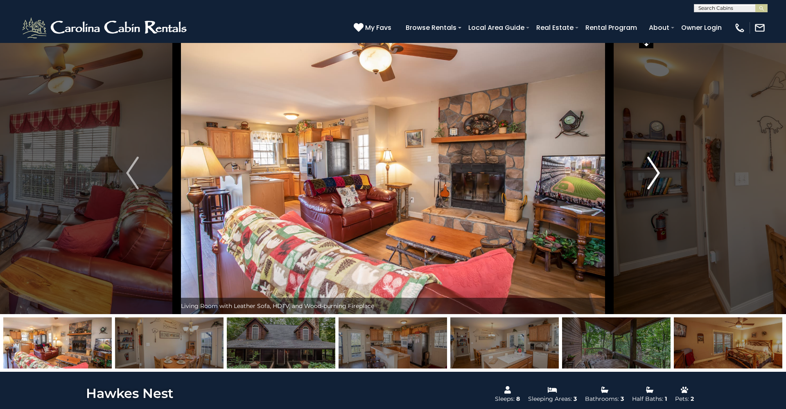
click at [654, 171] on img "Next" at bounding box center [653, 173] width 12 height 33
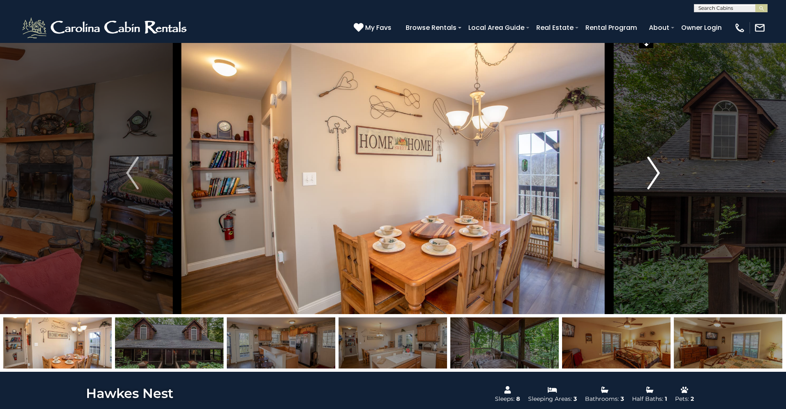
click at [654, 171] on img "Next" at bounding box center [653, 173] width 12 height 33
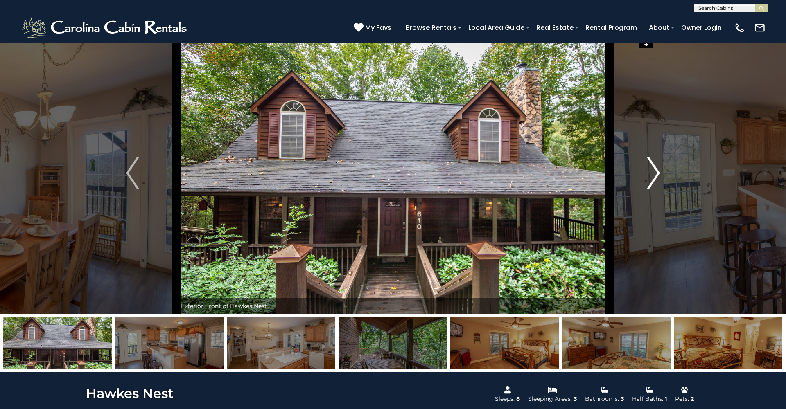
click at [654, 171] on img "Next" at bounding box center [653, 173] width 12 height 33
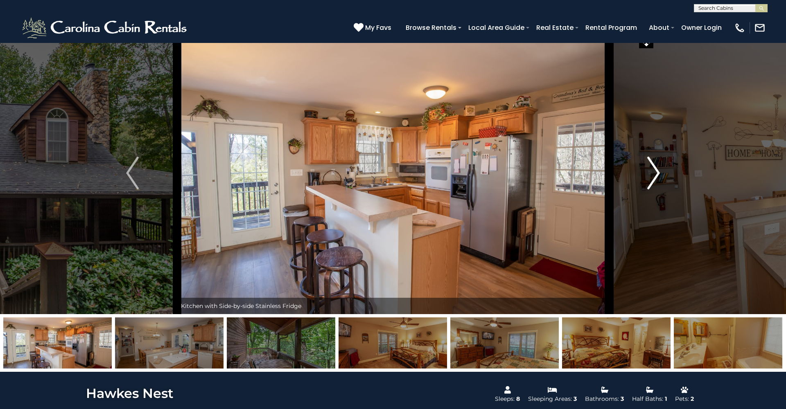
click at [654, 171] on img "Next" at bounding box center [653, 173] width 12 height 33
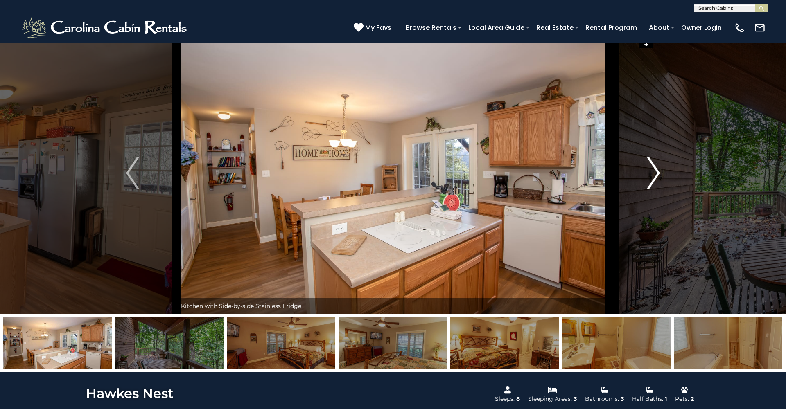
click at [654, 171] on img "Next" at bounding box center [653, 173] width 12 height 33
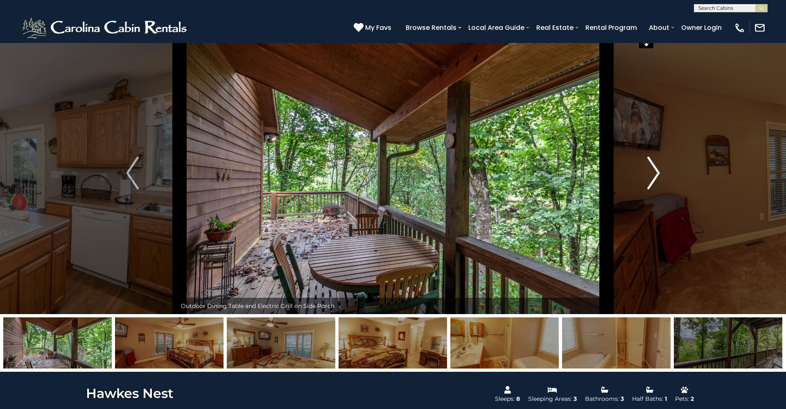
click at [654, 171] on img "Next" at bounding box center [653, 173] width 12 height 33
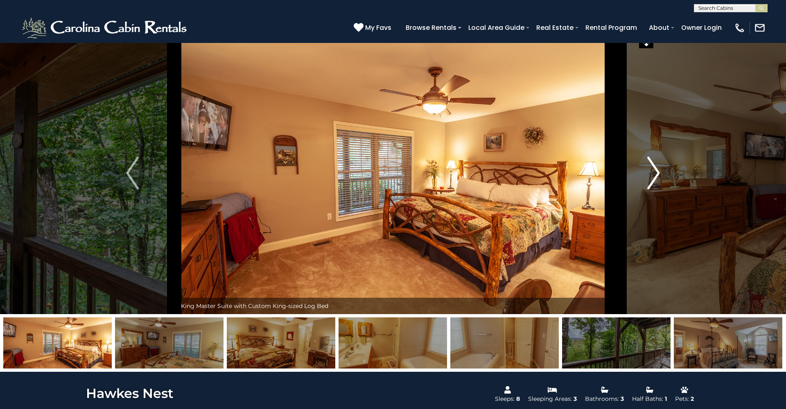
click at [654, 171] on img "Next" at bounding box center [653, 173] width 12 height 33
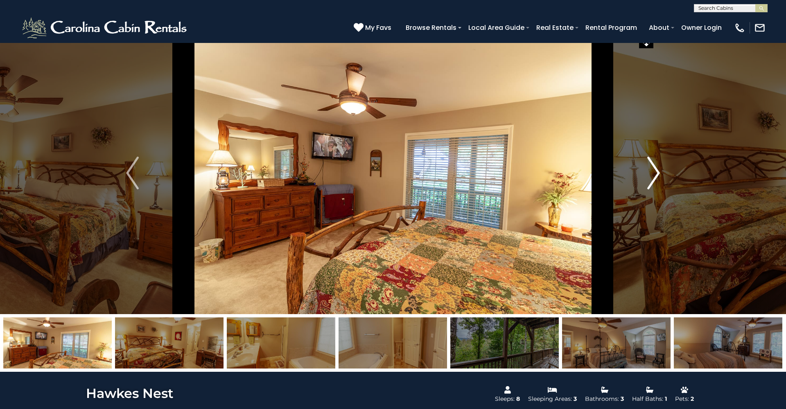
click at [654, 171] on img "Next" at bounding box center [653, 173] width 12 height 33
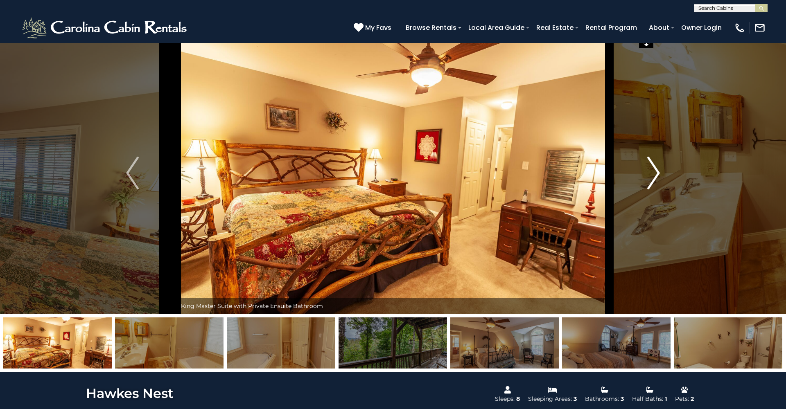
click at [654, 171] on img "Next" at bounding box center [653, 173] width 12 height 33
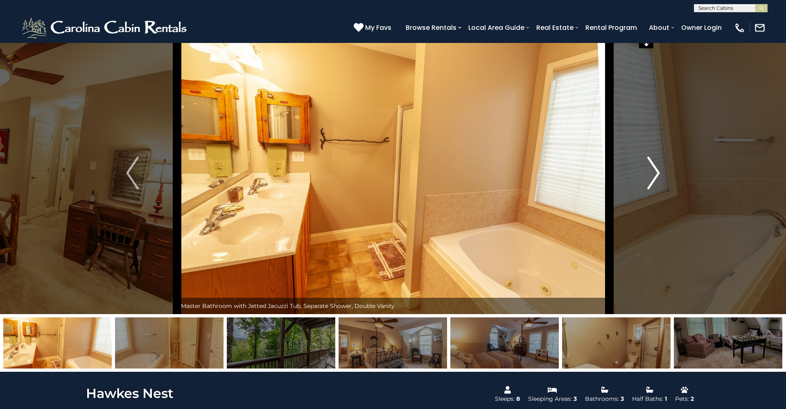
click at [654, 171] on img "Next" at bounding box center [653, 173] width 12 height 33
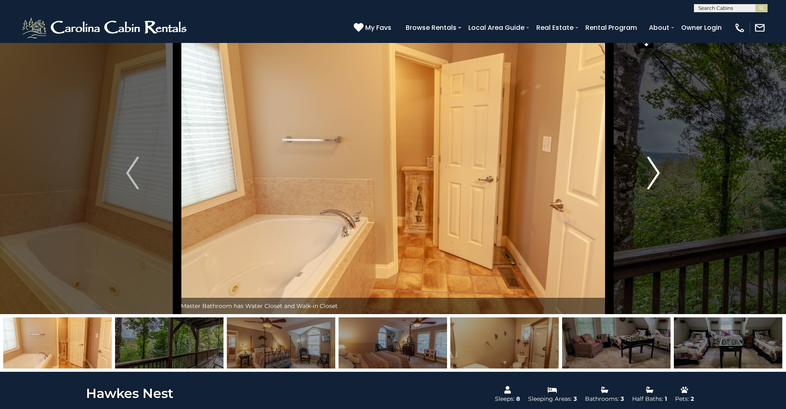
click at [654, 171] on img "Next" at bounding box center [653, 173] width 12 height 33
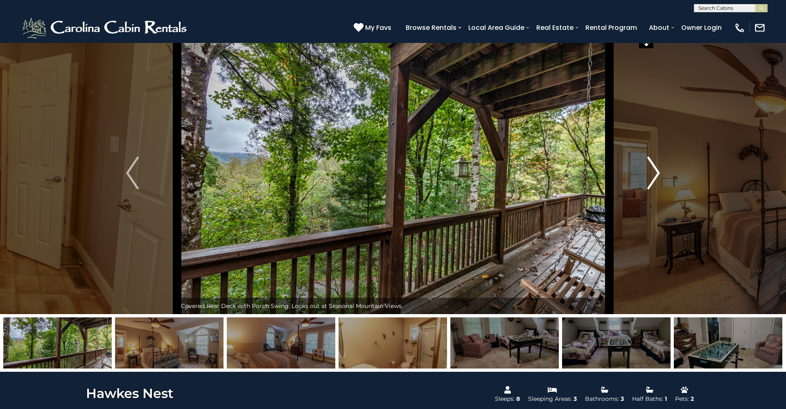
click at [654, 171] on img "Next" at bounding box center [653, 173] width 12 height 33
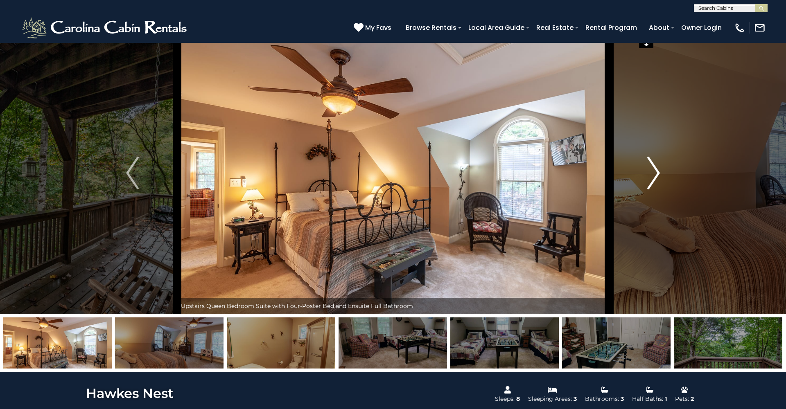
click at [654, 171] on img "Next" at bounding box center [653, 173] width 12 height 33
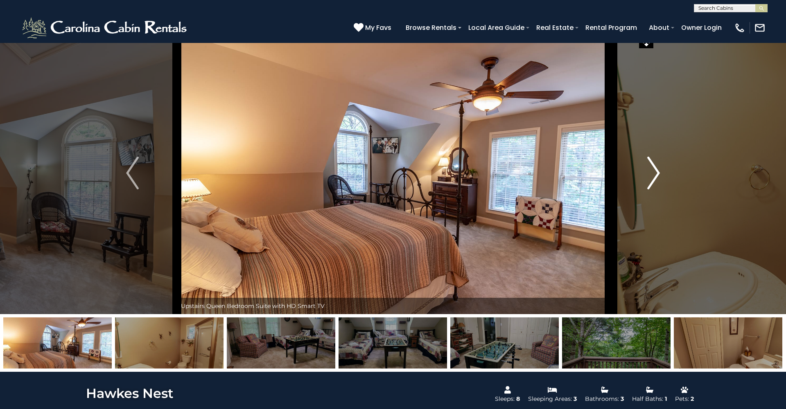
click at [654, 171] on img "Next" at bounding box center [653, 173] width 12 height 33
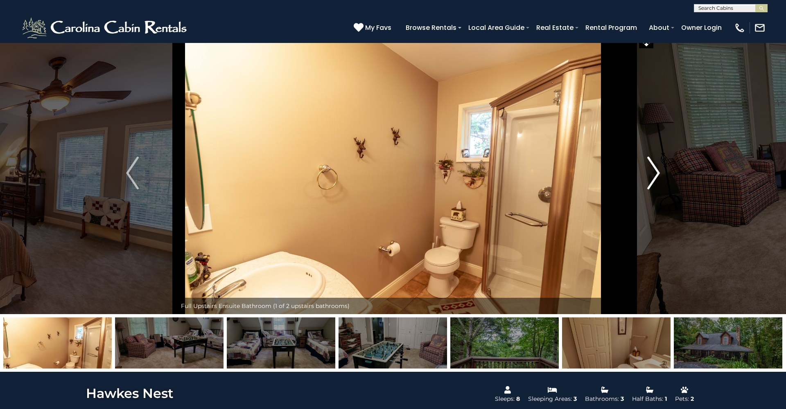
click at [654, 171] on img "Next" at bounding box center [653, 173] width 12 height 33
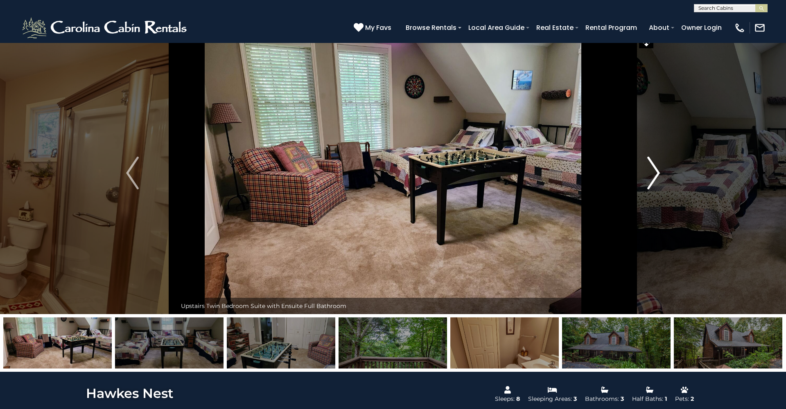
click at [654, 171] on img "Next" at bounding box center [653, 173] width 12 height 33
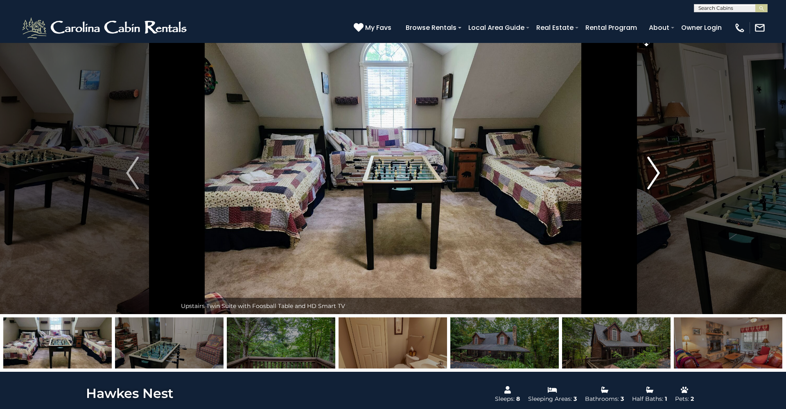
click at [654, 171] on img "Next" at bounding box center [653, 173] width 12 height 33
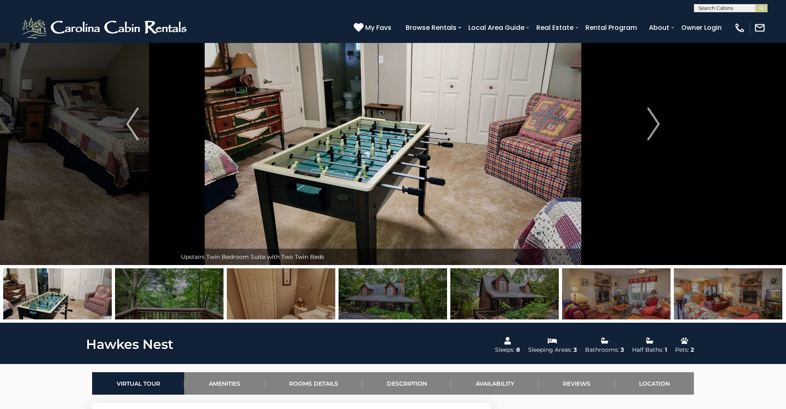
scroll to position [33, 0]
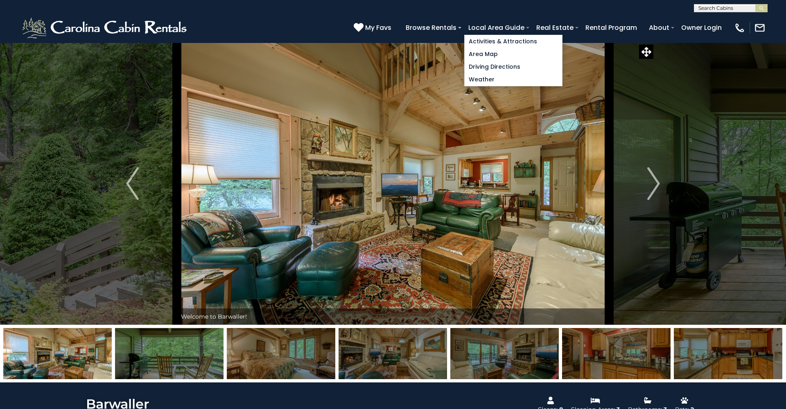
select select "*"
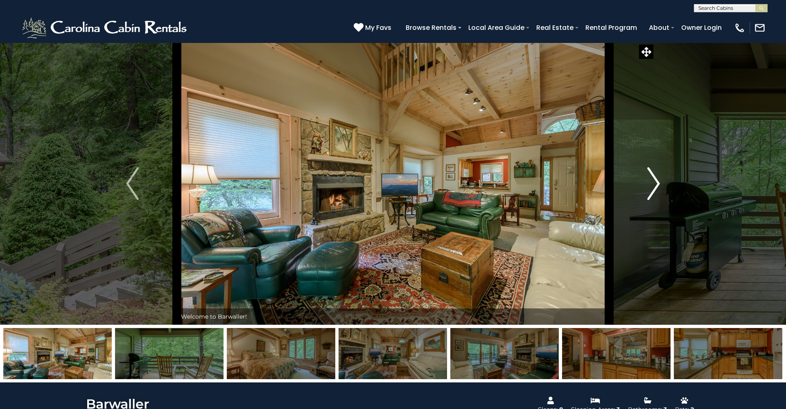
click at [652, 175] on img "Next" at bounding box center [653, 183] width 12 height 33
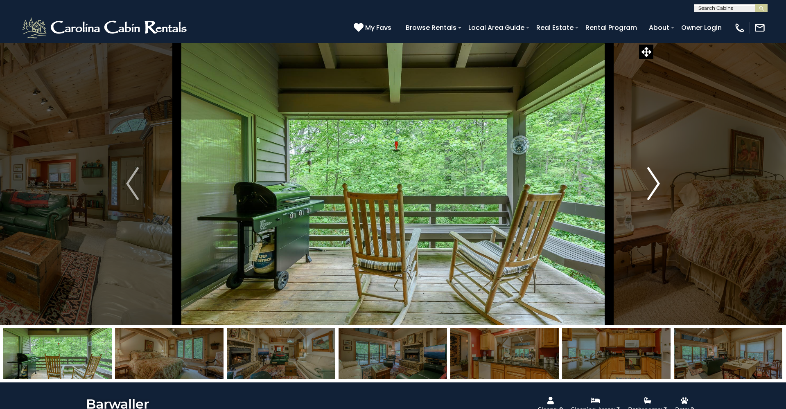
click at [652, 175] on img "Next" at bounding box center [653, 183] width 12 height 33
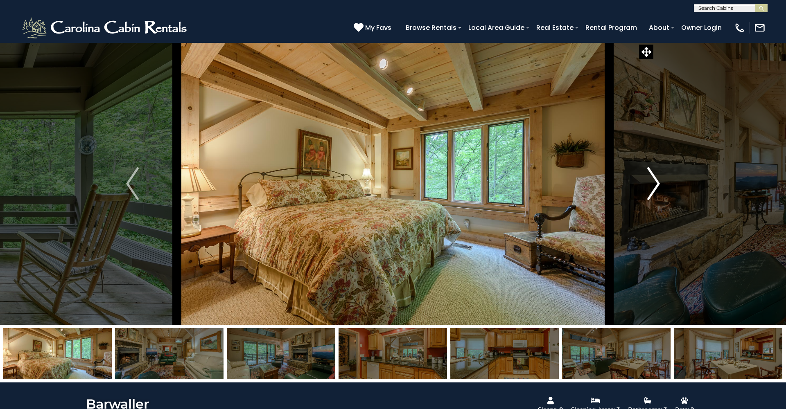
click at [652, 175] on img "Next" at bounding box center [653, 183] width 12 height 33
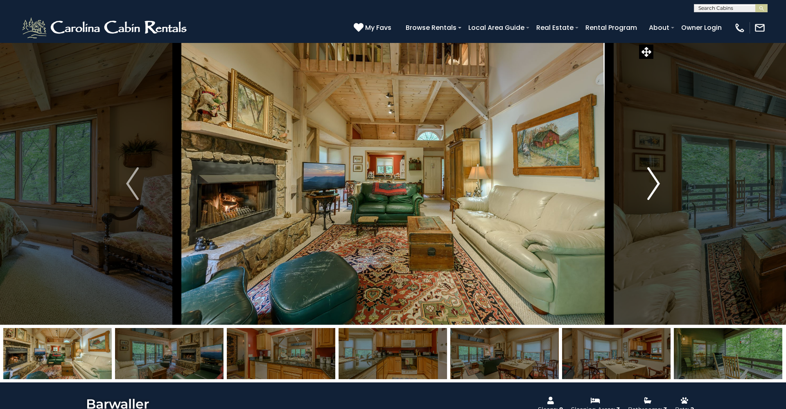
click at [652, 175] on img "Next" at bounding box center [653, 183] width 12 height 33
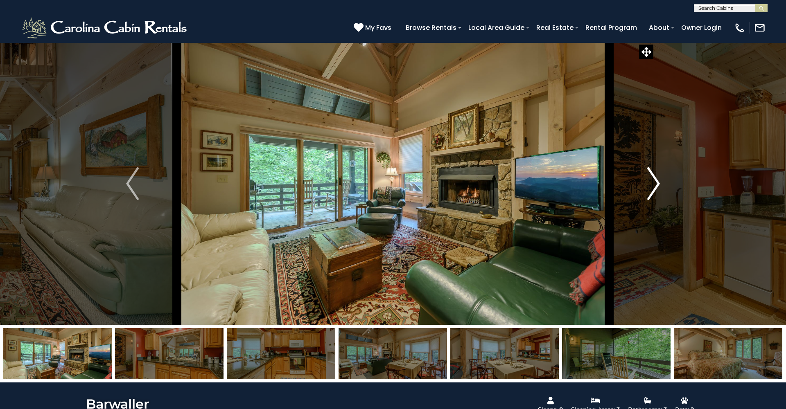
click at [652, 175] on img "Next" at bounding box center [653, 183] width 12 height 33
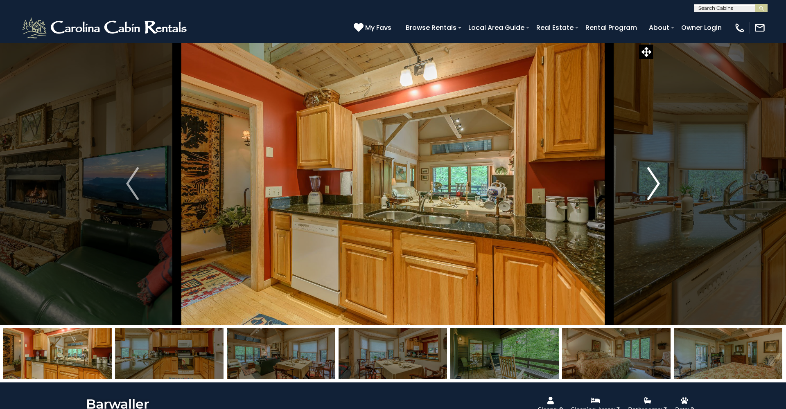
click at [652, 175] on img "Next" at bounding box center [653, 183] width 12 height 33
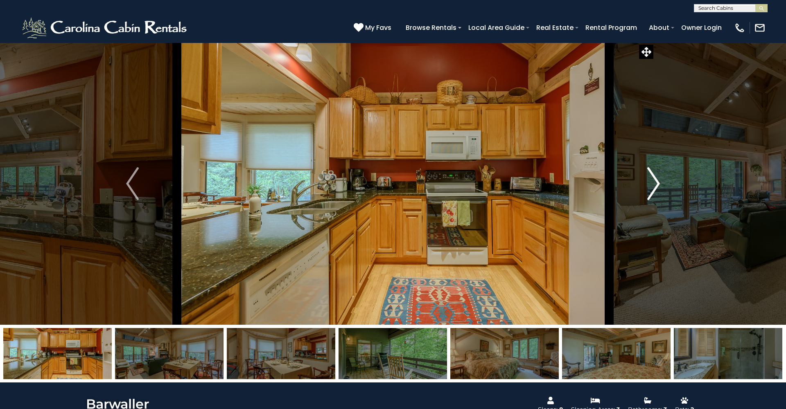
click at [652, 175] on img "Next" at bounding box center [653, 183] width 12 height 33
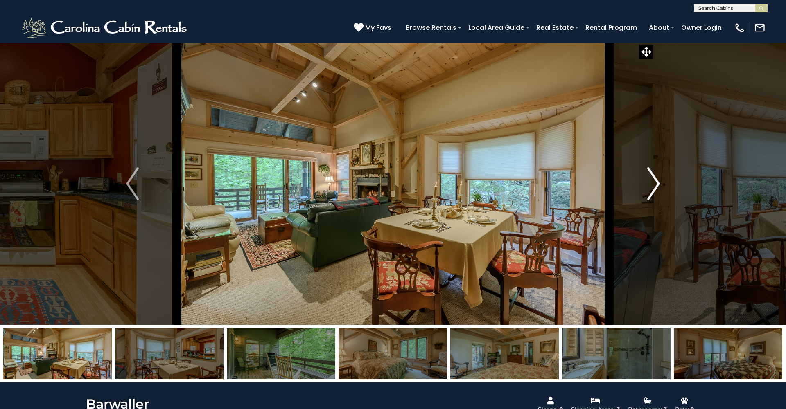
click at [652, 175] on img "Next" at bounding box center [653, 183] width 12 height 33
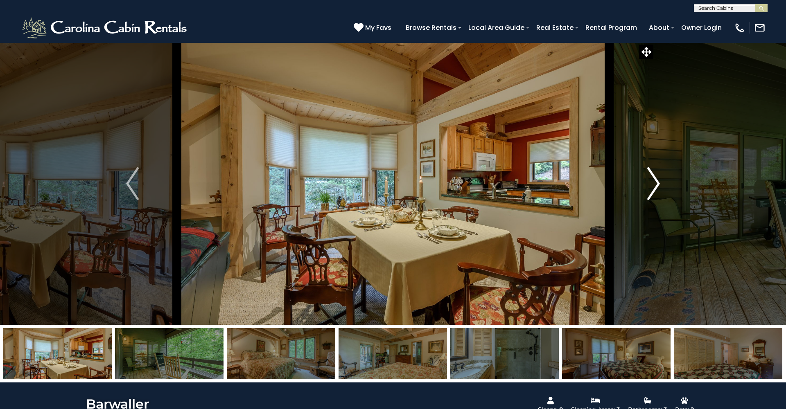
click at [652, 175] on img "Next" at bounding box center [653, 183] width 12 height 33
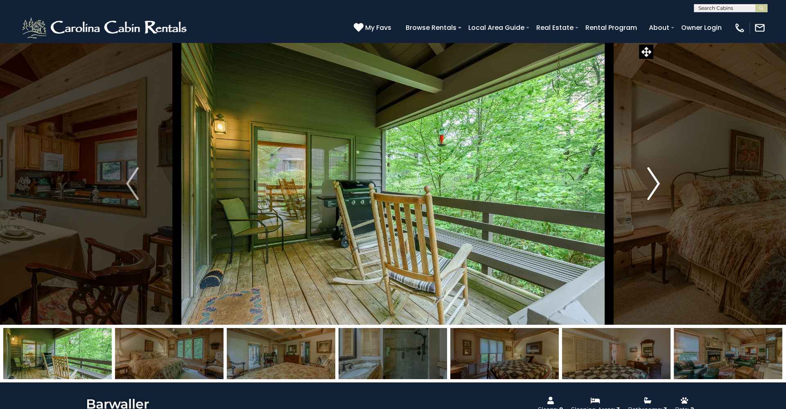
click at [652, 175] on img "Next" at bounding box center [653, 183] width 12 height 33
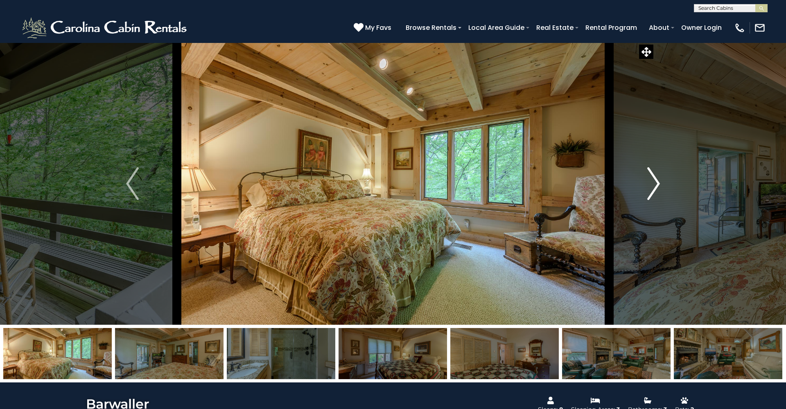
click at [652, 175] on img "Next" at bounding box center [653, 183] width 12 height 33
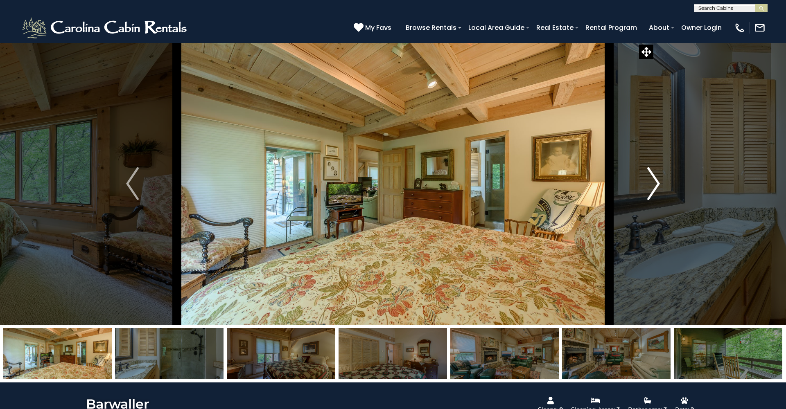
click at [652, 175] on img "Next" at bounding box center [653, 183] width 12 height 33
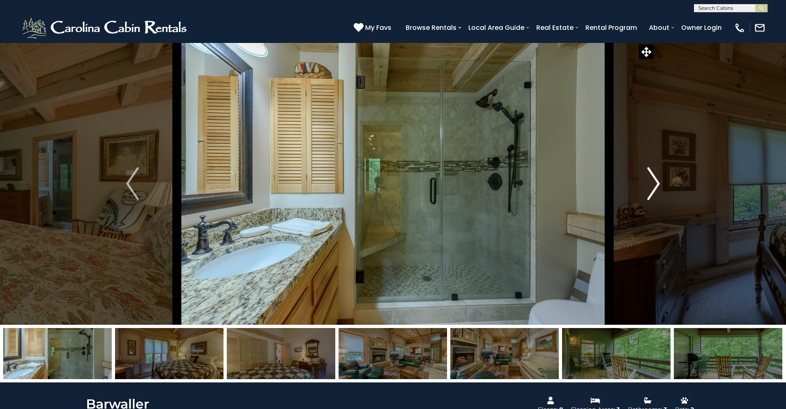
click at [652, 175] on img "Next" at bounding box center [653, 183] width 12 height 33
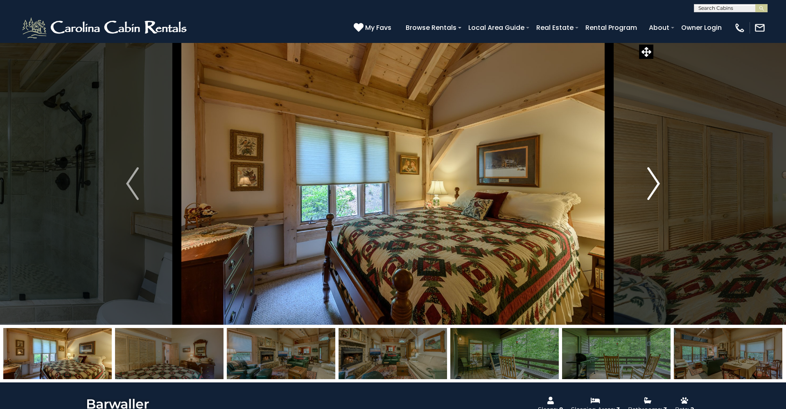
click at [652, 175] on img "Next" at bounding box center [653, 183] width 12 height 33
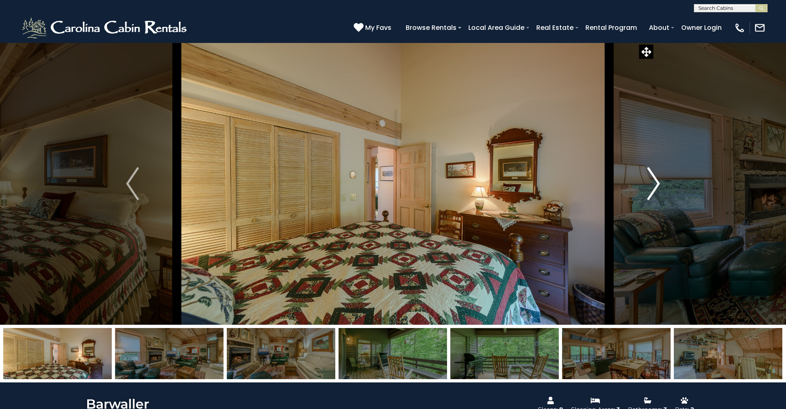
click at [652, 175] on img "Next" at bounding box center [653, 183] width 12 height 33
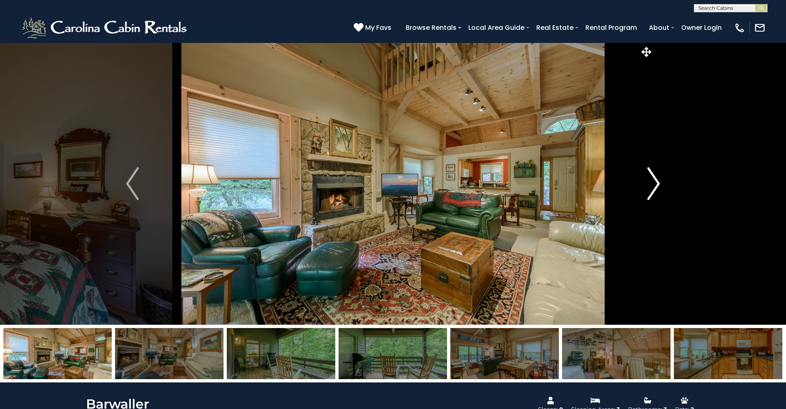
click at [652, 175] on img "Next" at bounding box center [653, 183] width 12 height 33
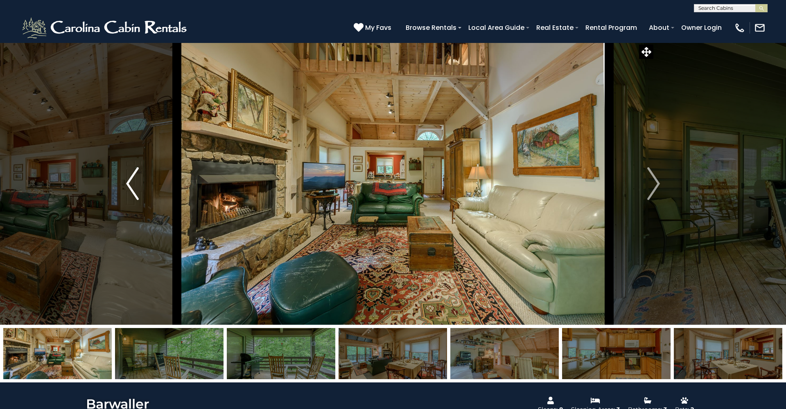
click at [129, 181] on img "Previous" at bounding box center [132, 183] width 12 height 33
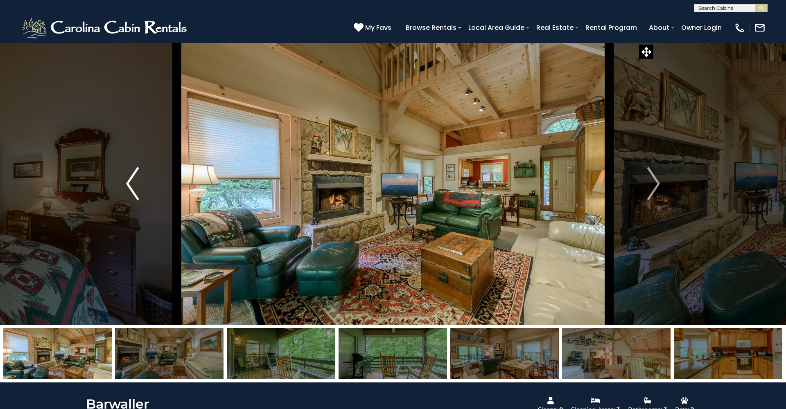
click at [129, 181] on img "Previous" at bounding box center [132, 183] width 12 height 33
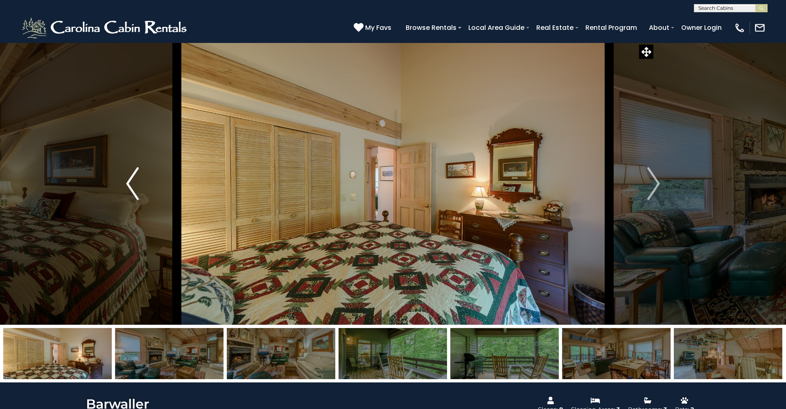
click at [129, 181] on img "Previous" at bounding box center [132, 183] width 12 height 33
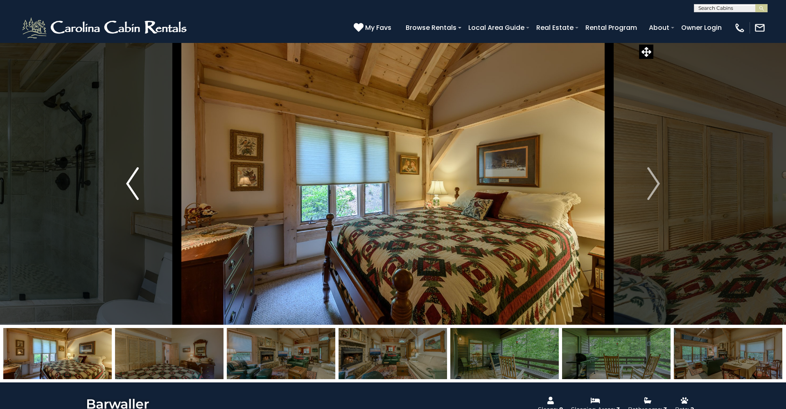
click at [129, 181] on img "Previous" at bounding box center [132, 183] width 12 height 33
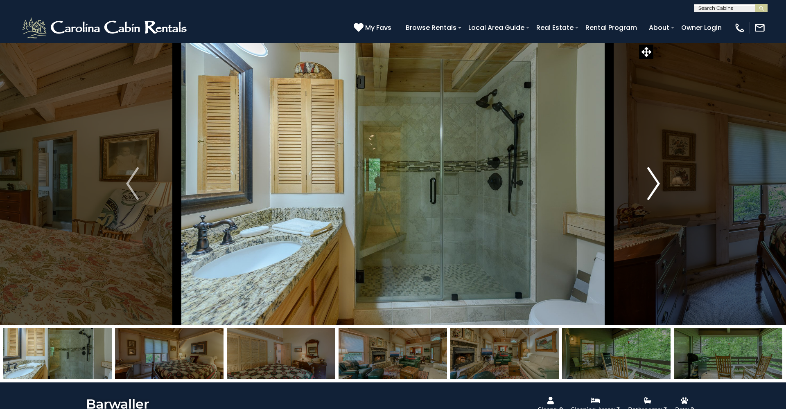
click at [655, 192] on img "Next" at bounding box center [653, 183] width 12 height 33
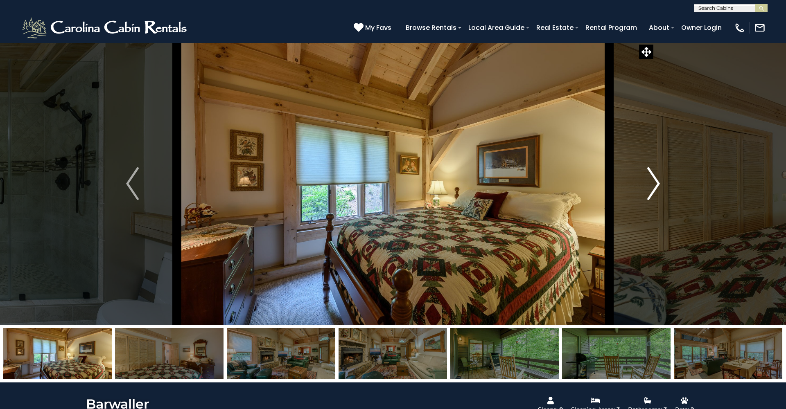
click at [655, 192] on img "Next" at bounding box center [653, 183] width 12 height 33
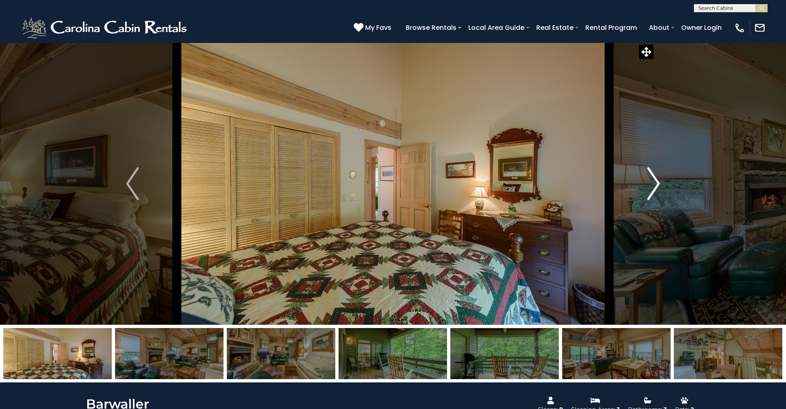
click at [655, 192] on img "Next" at bounding box center [653, 183] width 12 height 33
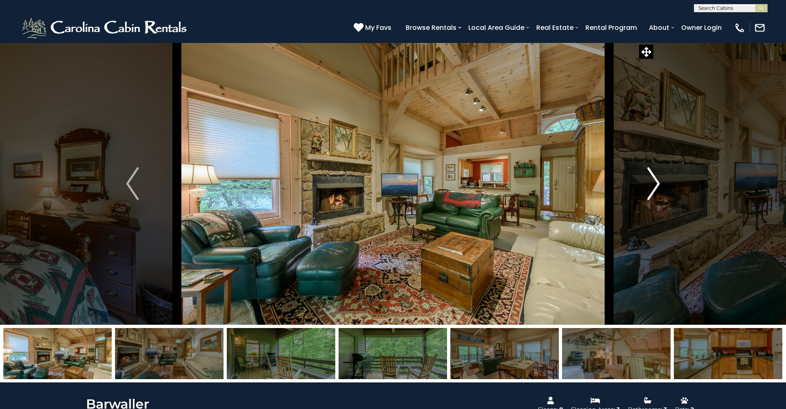
click at [655, 192] on img "Next" at bounding box center [653, 183] width 12 height 33
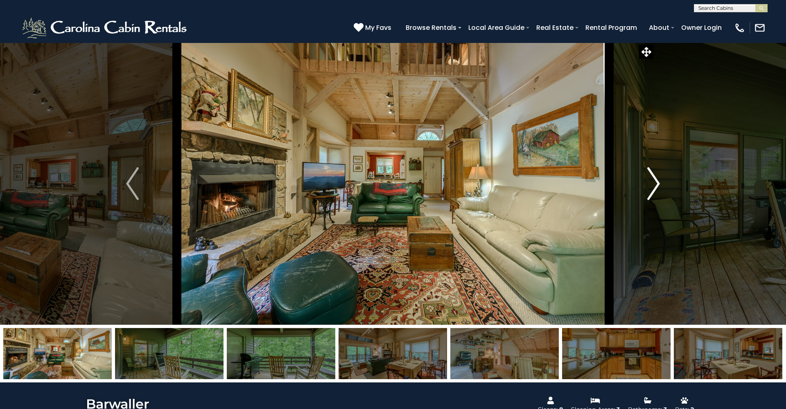
click at [655, 192] on img "Next" at bounding box center [653, 183] width 12 height 33
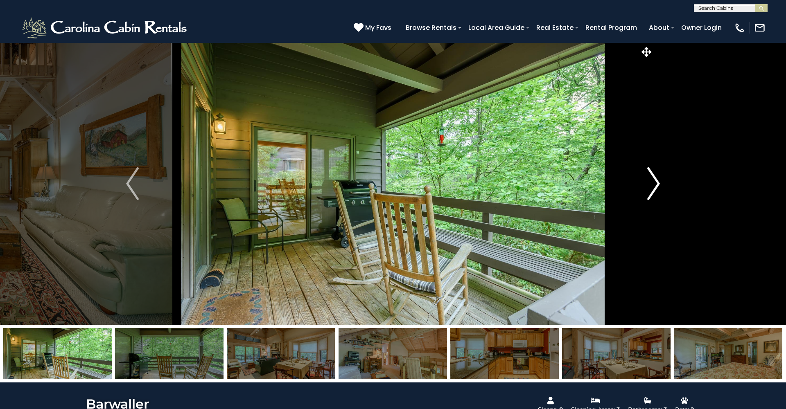
click at [655, 192] on img "Next" at bounding box center [653, 183] width 12 height 33
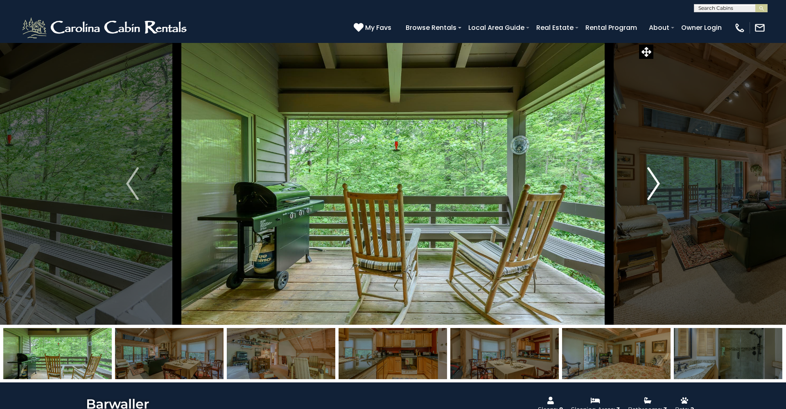
click at [655, 192] on img "Next" at bounding box center [653, 183] width 12 height 33
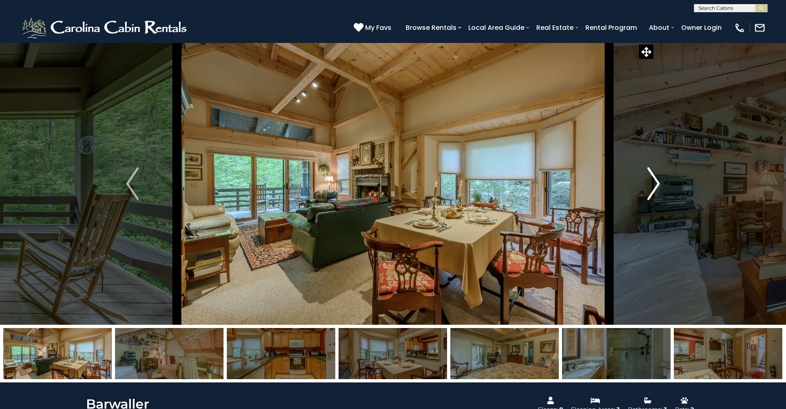
click at [655, 192] on img "Next" at bounding box center [653, 183] width 12 height 33
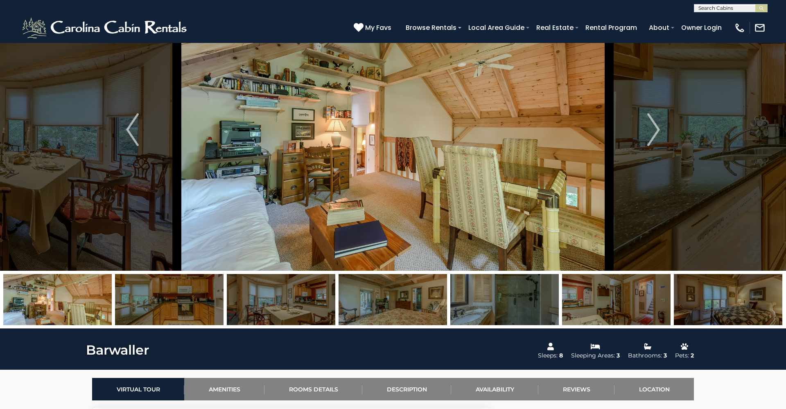
scroll to position [48, 0]
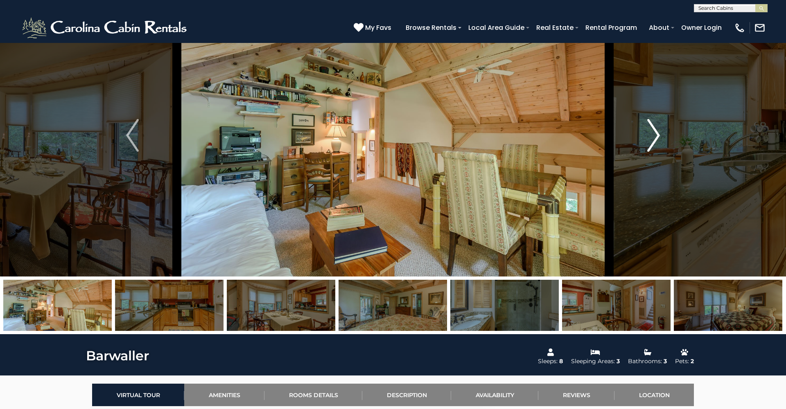
click at [651, 139] on img "Next" at bounding box center [653, 135] width 12 height 33
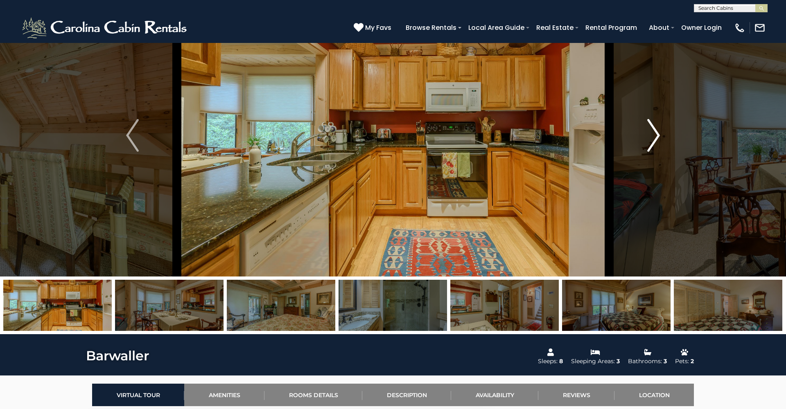
click at [651, 139] on img "Next" at bounding box center [653, 135] width 12 height 33
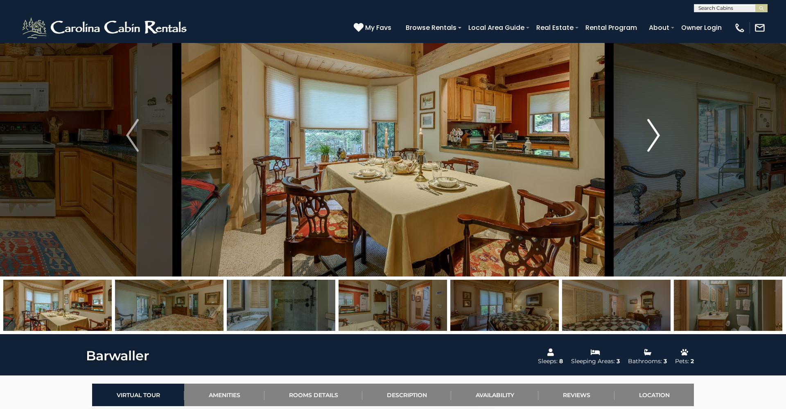
click at [651, 139] on img "Next" at bounding box center [653, 135] width 12 height 33
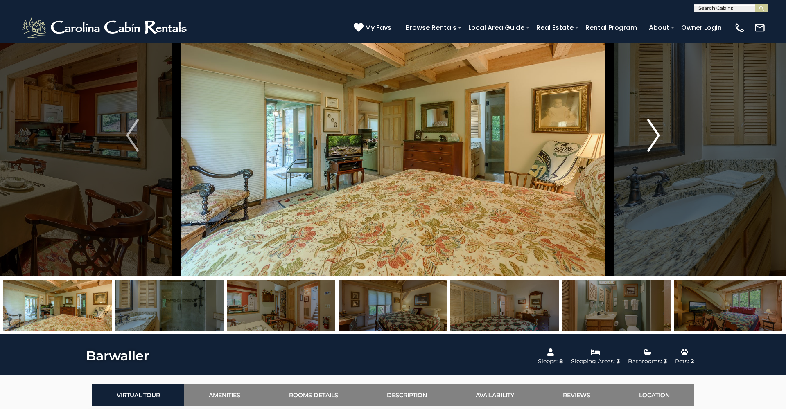
click at [651, 139] on img "Next" at bounding box center [653, 135] width 12 height 33
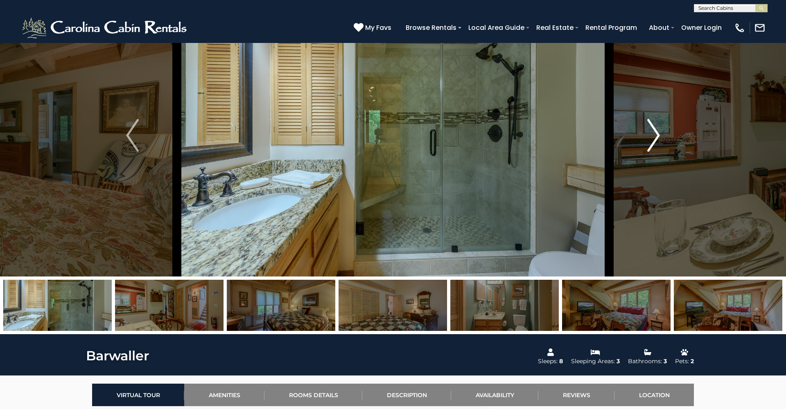
click at [651, 139] on img "Next" at bounding box center [653, 135] width 12 height 33
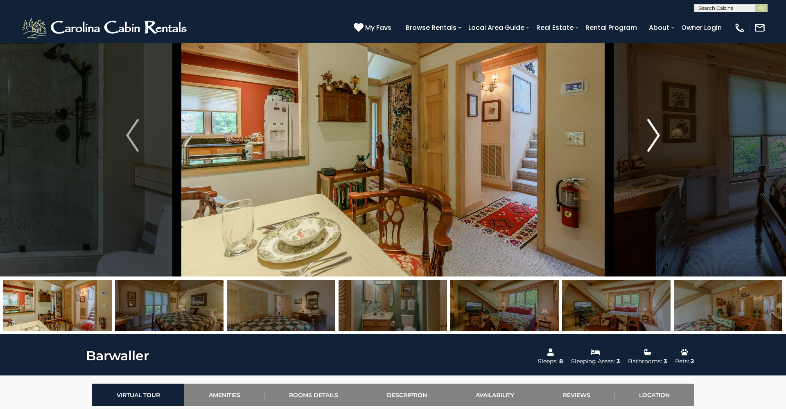
click at [651, 139] on img "Next" at bounding box center [653, 135] width 12 height 33
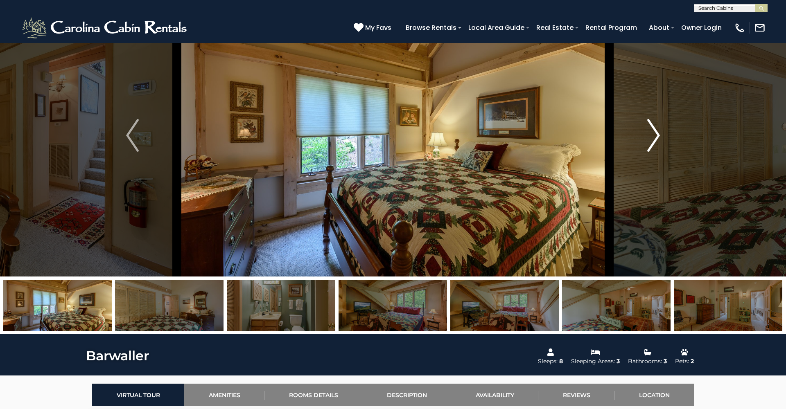
click at [651, 139] on img "Next" at bounding box center [653, 135] width 12 height 33
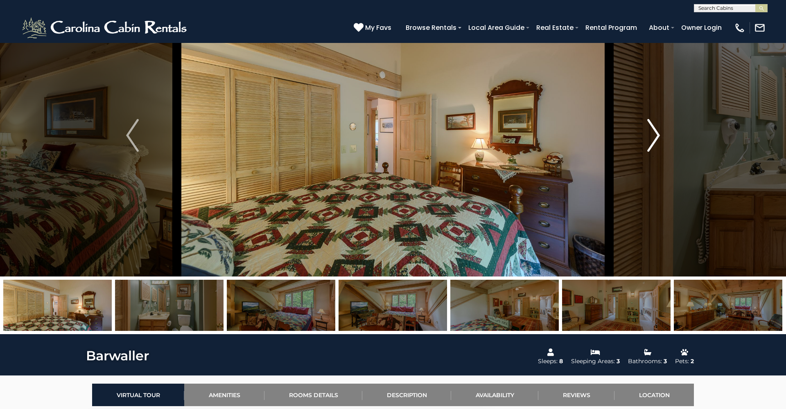
click at [651, 139] on img "Next" at bounding box center [653, 135] width 12 height 33
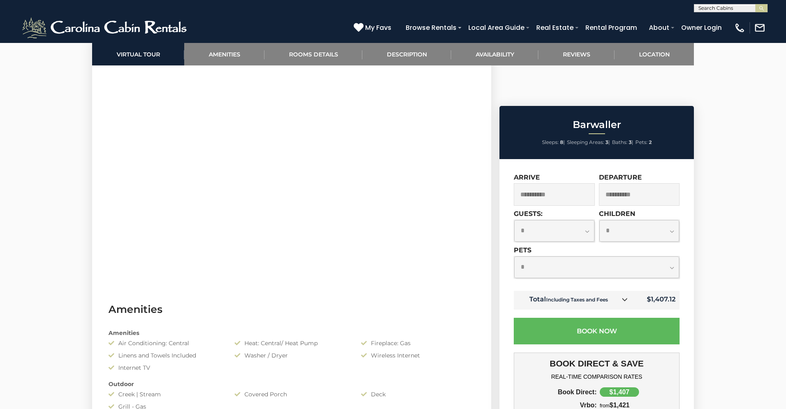
scroll to position [316, 0]
